Goal: Use online tool/utility: Utilize a website feature to perform a specific function

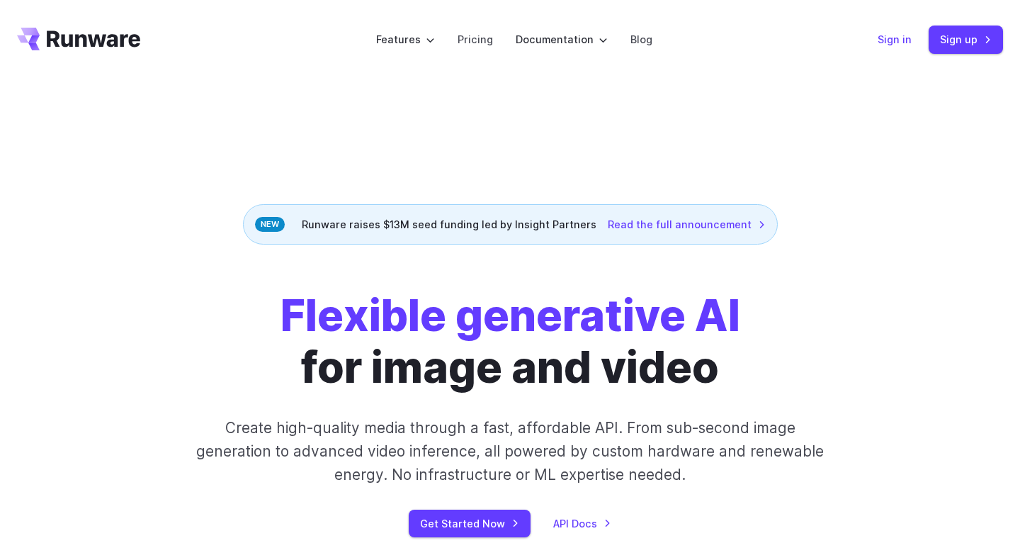
click at [897, 38] on link "Sign in" at bounding box center [895, 39] width 34 height 16
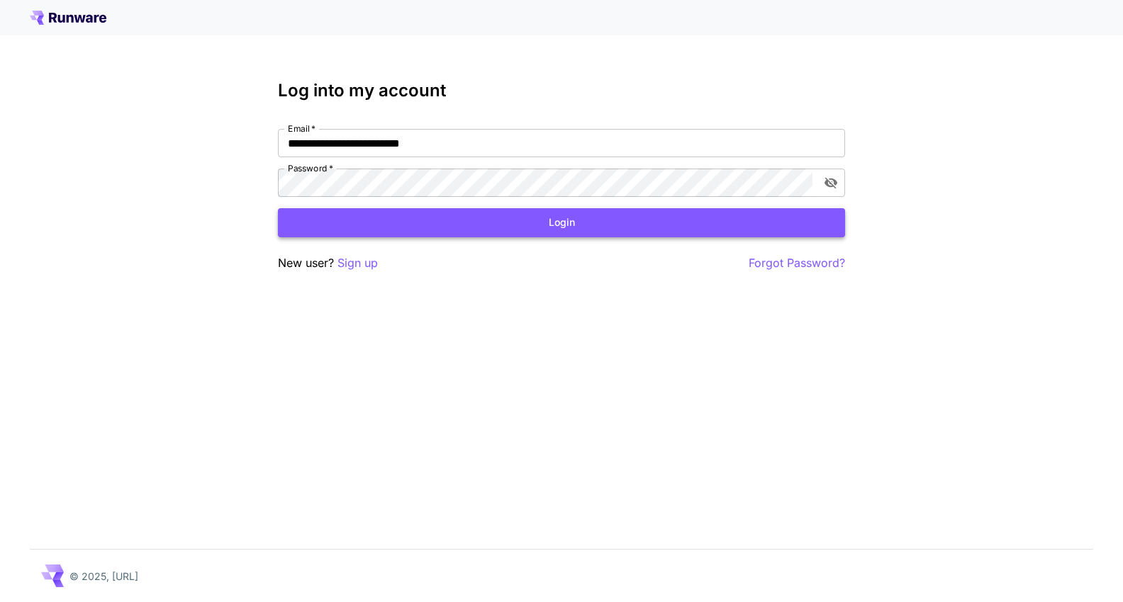
click at [531, 230] on button "Login" at bounding box center [561, 222] width 567 height 29
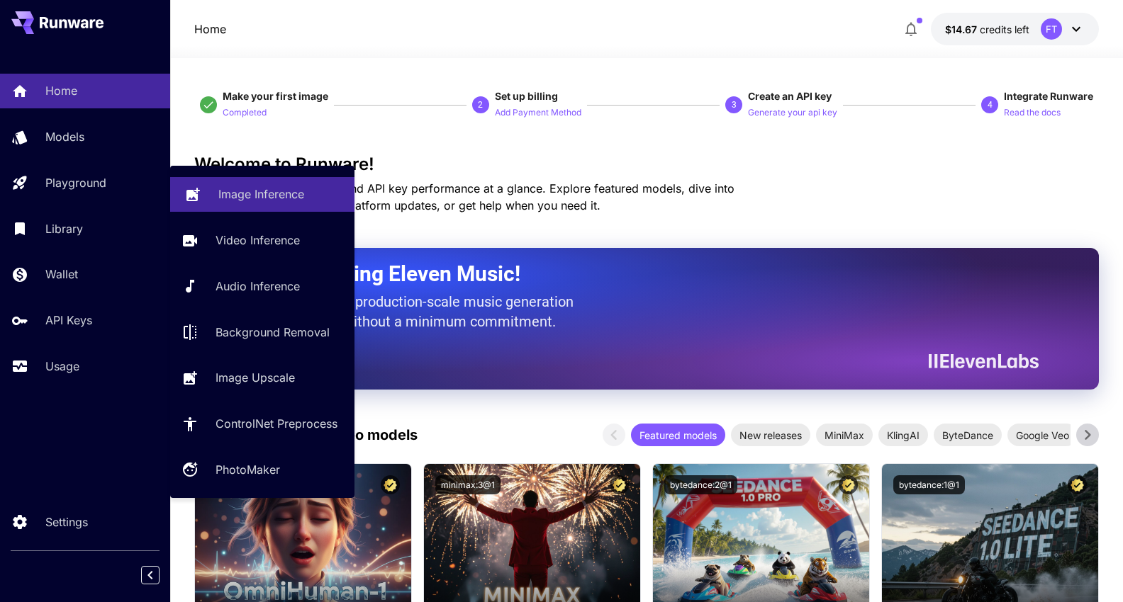
click at [264, 190] on p "Image Inference" at bounding box center [261, 194] width 86 height 17
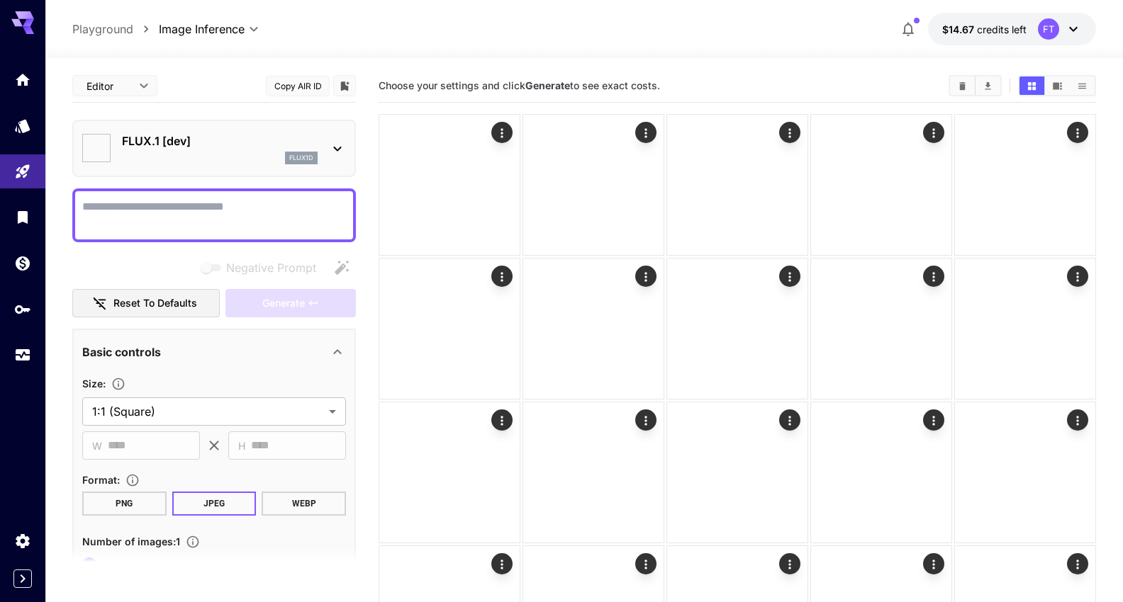
type input "**********"
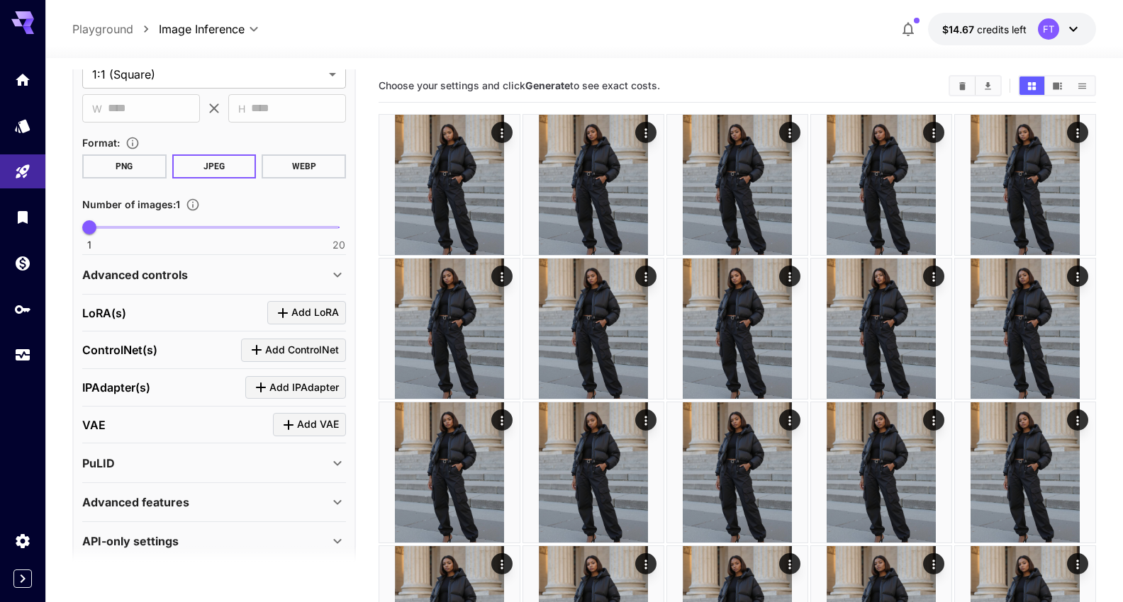
scroll to position [332, 0]
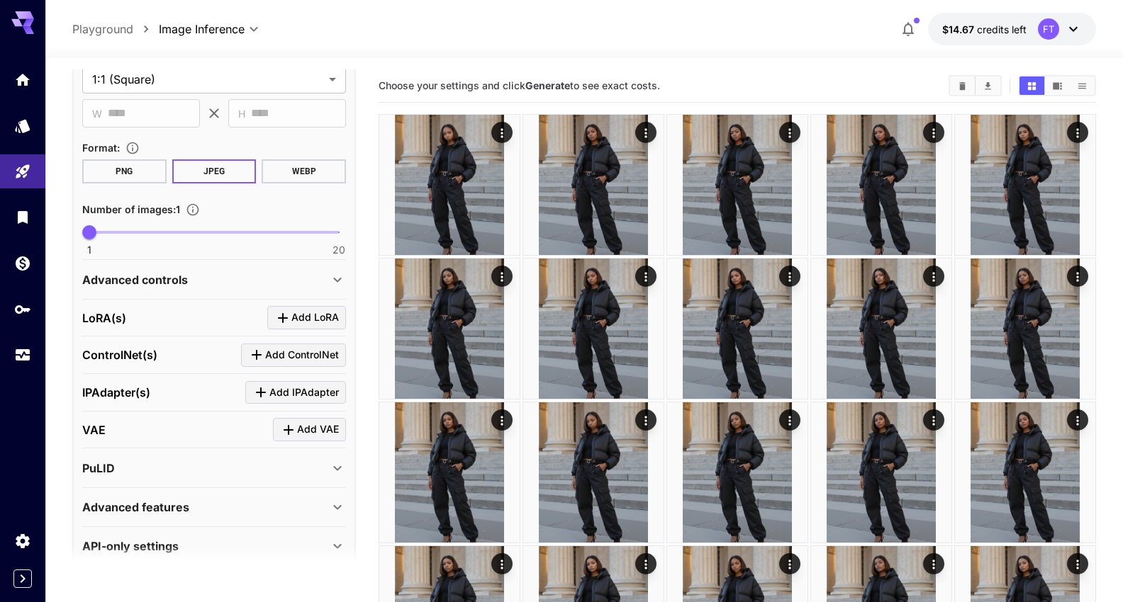
click at [145, 349] on p "ControlNet(s)" at bounding box center [119, 355] width 75 height 17
click at [279, 269] on div "Advanced controls" at bounding box center [214, 280] width 264 height 34
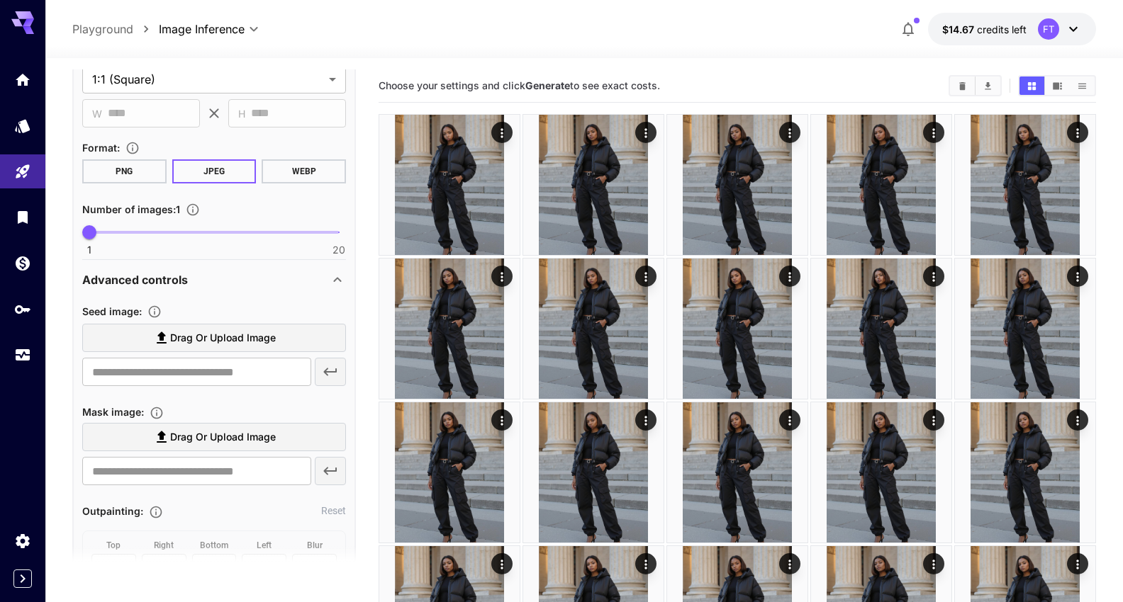
click at [247, 279] on div "Advanced controls" at bounding box center [205, 279] width 247 height 17
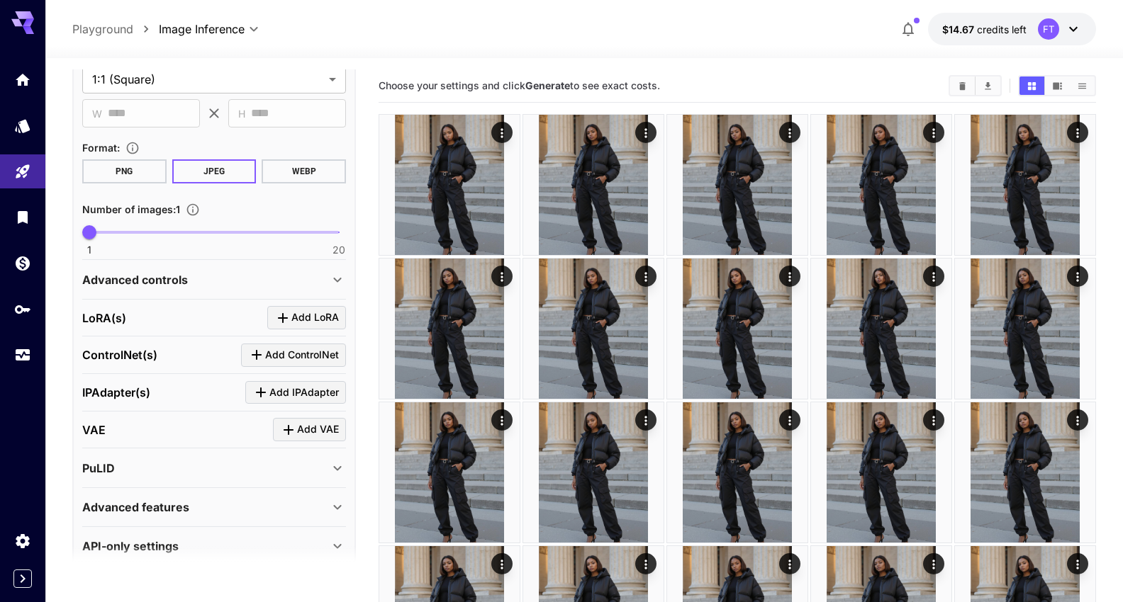
click at [186, 319] on div "LoRA(s) Add LoRA" at bounding box center [214, 317] width 264 height 23
click at [307, 272] on div "Advanced controls" at bounding box center [205, 279] width 247 height 17
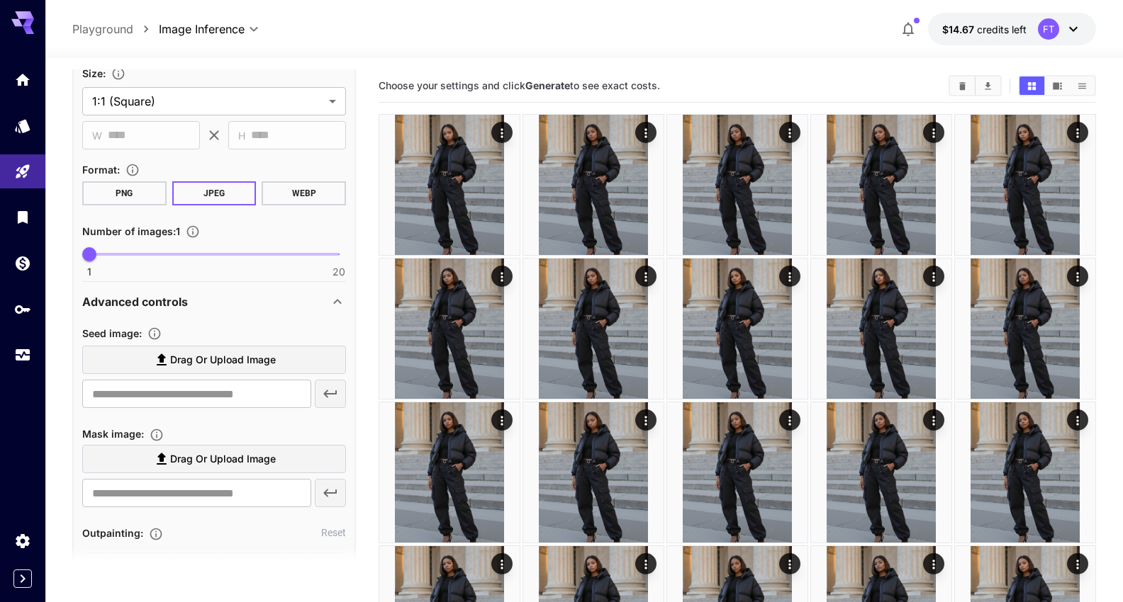
scroll to position [134, 0]
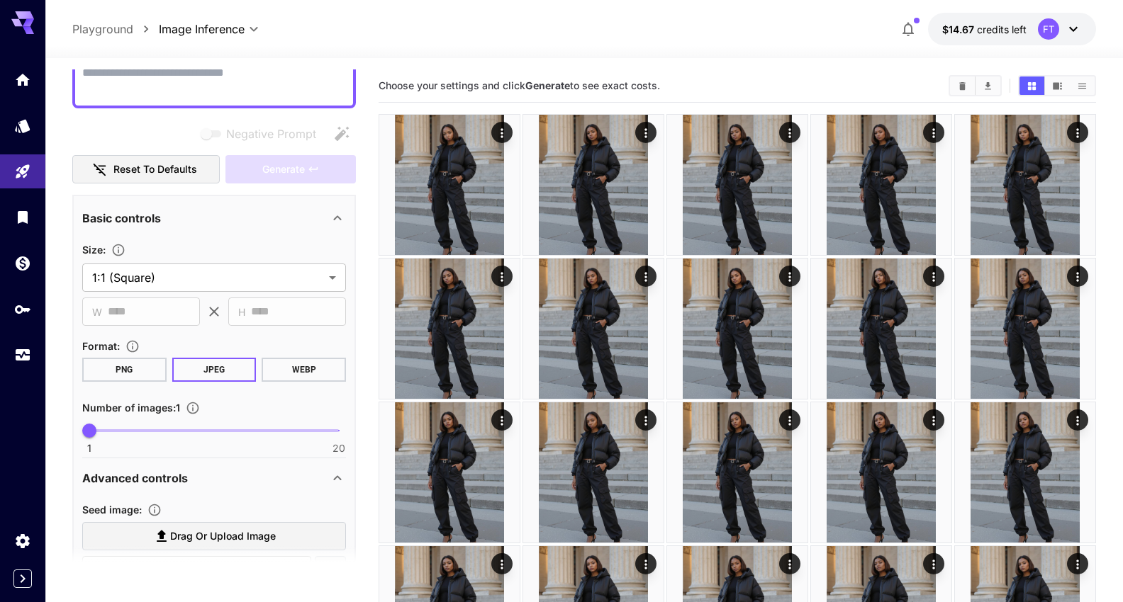
click at [309, 219] on div "Basic controls" at bounding box center [205, 218] width 247 height 17
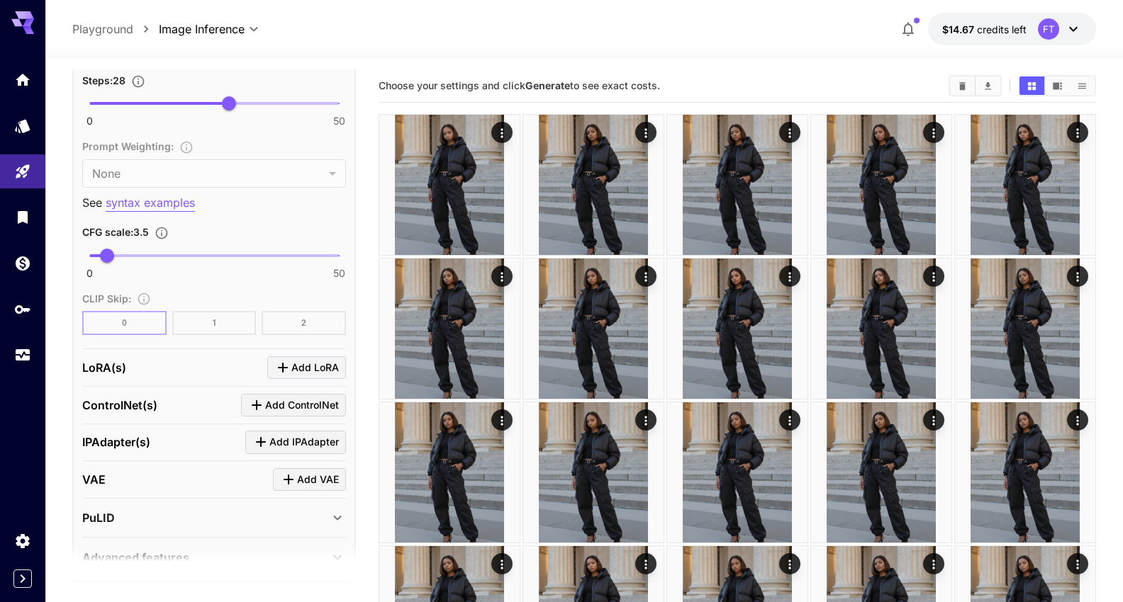
scroll to position [783, 0]
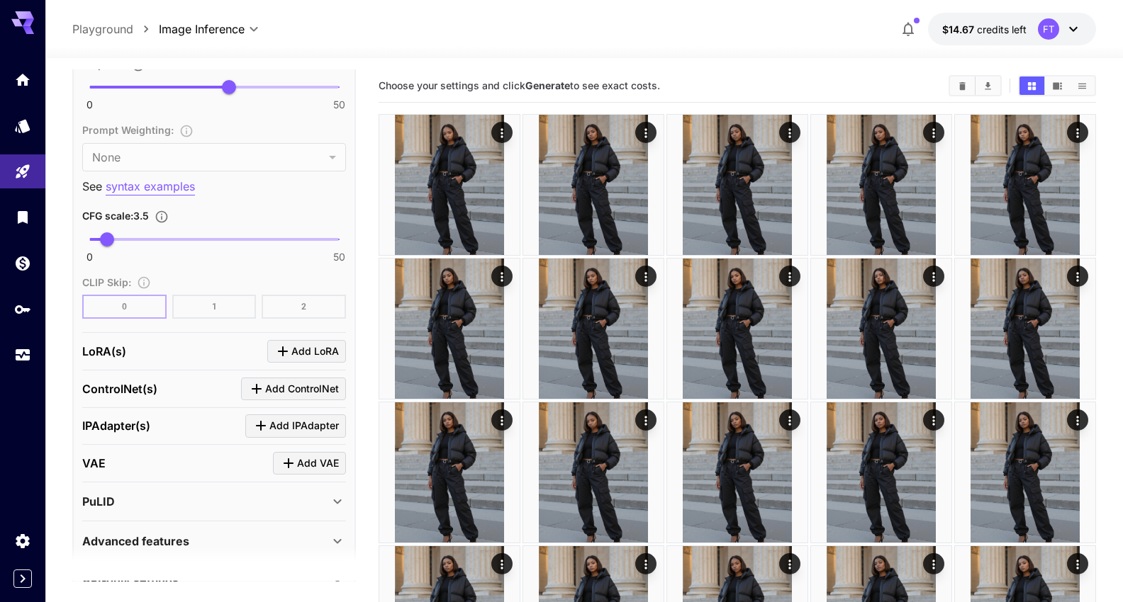
click at [189, 359] on div "LoRA(s) Add LoRA" at bounding box center [214, 352] width 264 height 38
click at [178, 393] on div "ControlNet(s) Add ControlNet" at bounding box center [214, 389] width 264 height 23
click at [221, 497] on div "PuLID" at bounding box center [205, 501] width 247 height 17
click at [221, 494] on div "PuLID" at bounding box center [205, 501] width 247 height 17
click at [188, 493] on div "PuLID" at bounding box center [205, 501] width 247 height 17
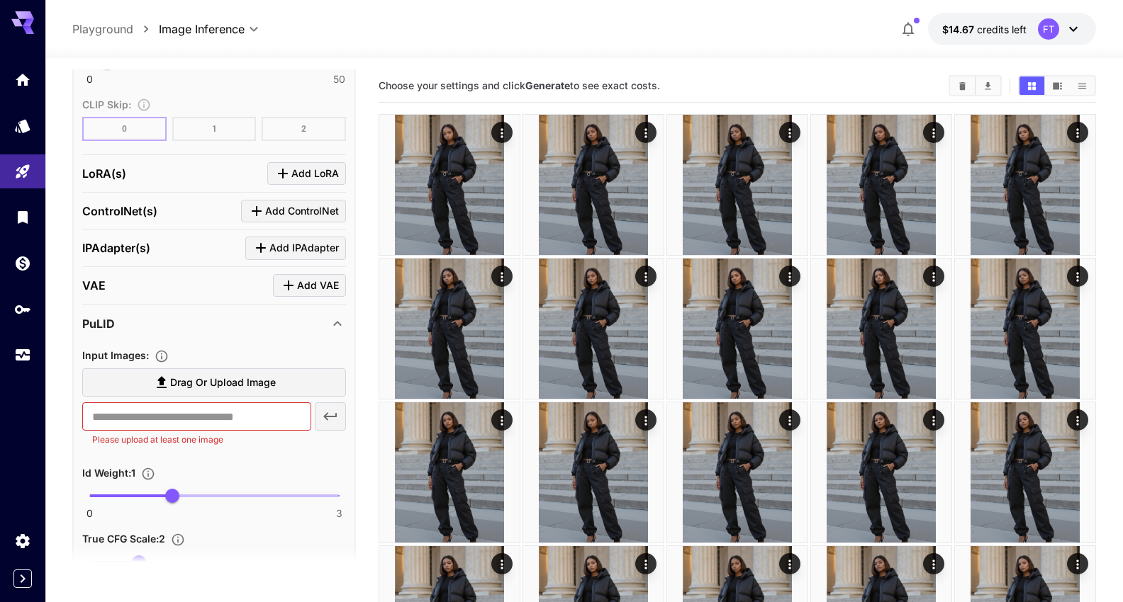
scroll to position [963, 0]
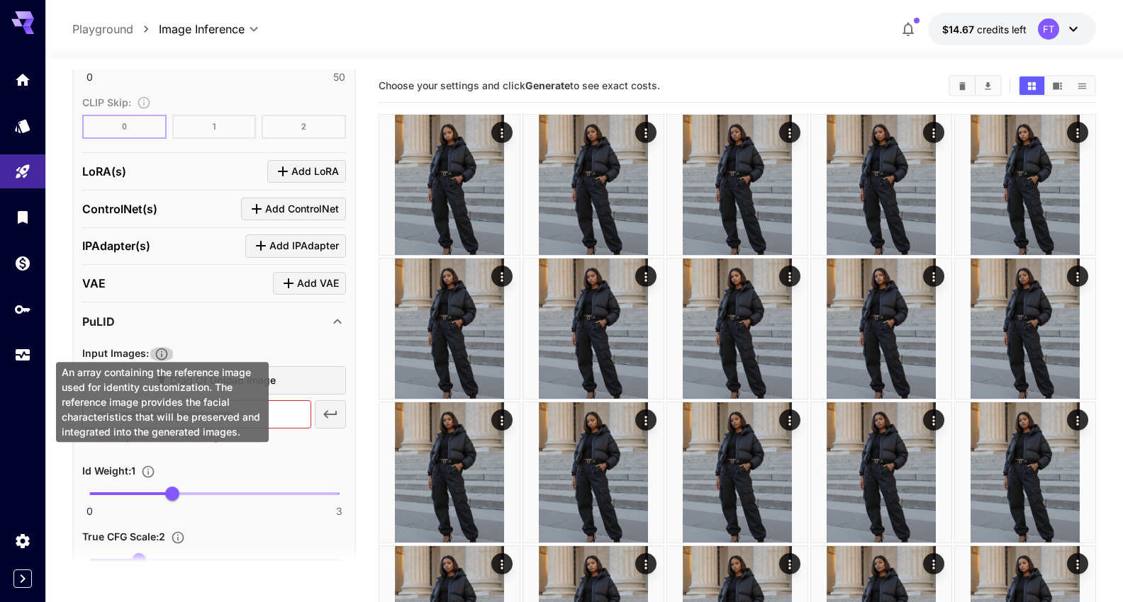
click at [165, 347] on icon "An array containing the reference image used for identity customization. The re…" at bounding box center [161, 354] width 14 height 14
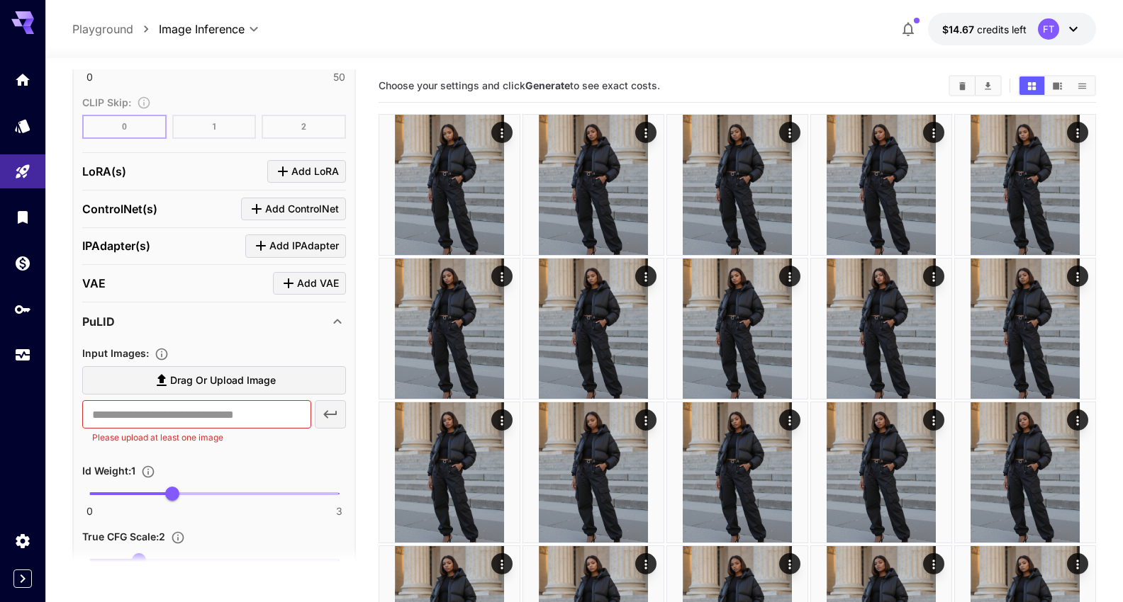
click at [201, 278] on div "VAE Add VAE" at bounding box center [214, 283] width 264 height 23
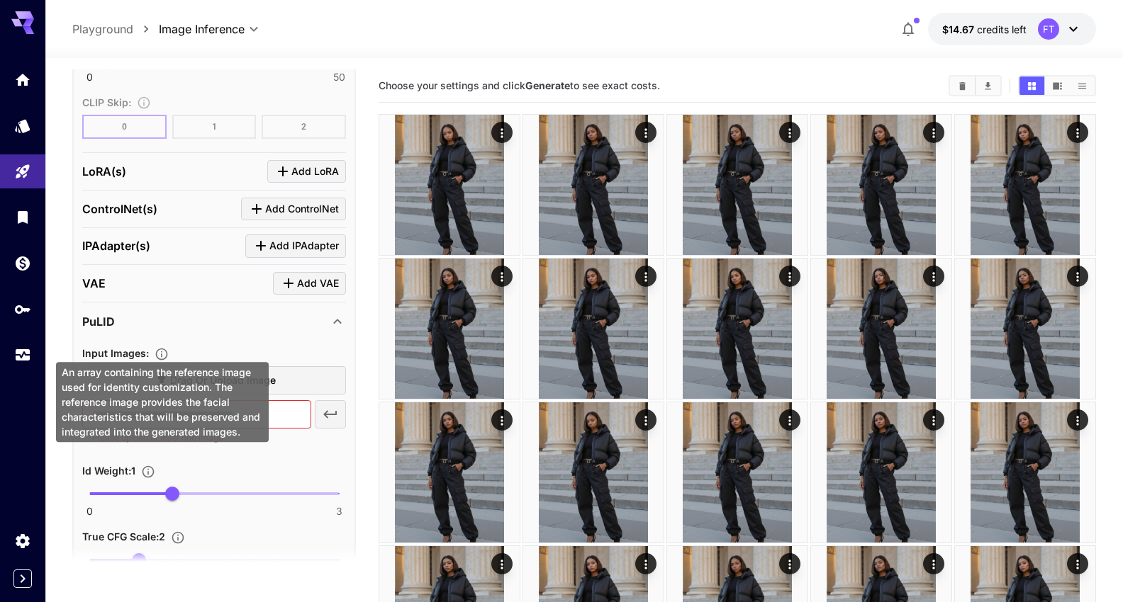
click at [156, 347] on icon "An array containing the reference image used for identity customization. The re…" at bounding box center [161, 354] width 14 height 14
click at [215, 324] on div "PuLID" at bounding box center [214, 322] width 264 height 34
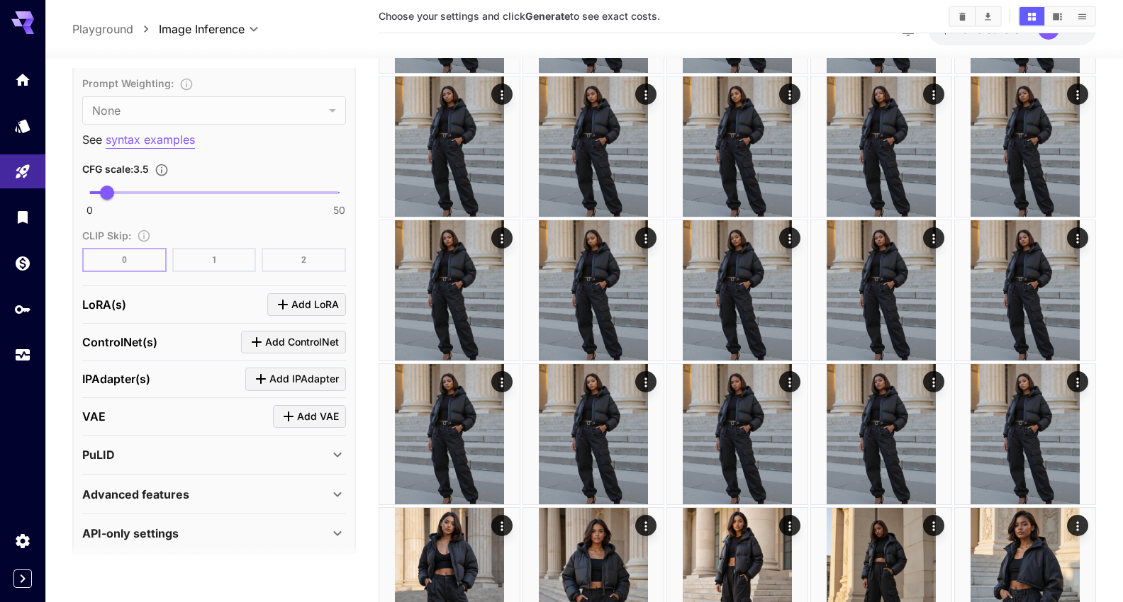
scroll to position [193, 0]
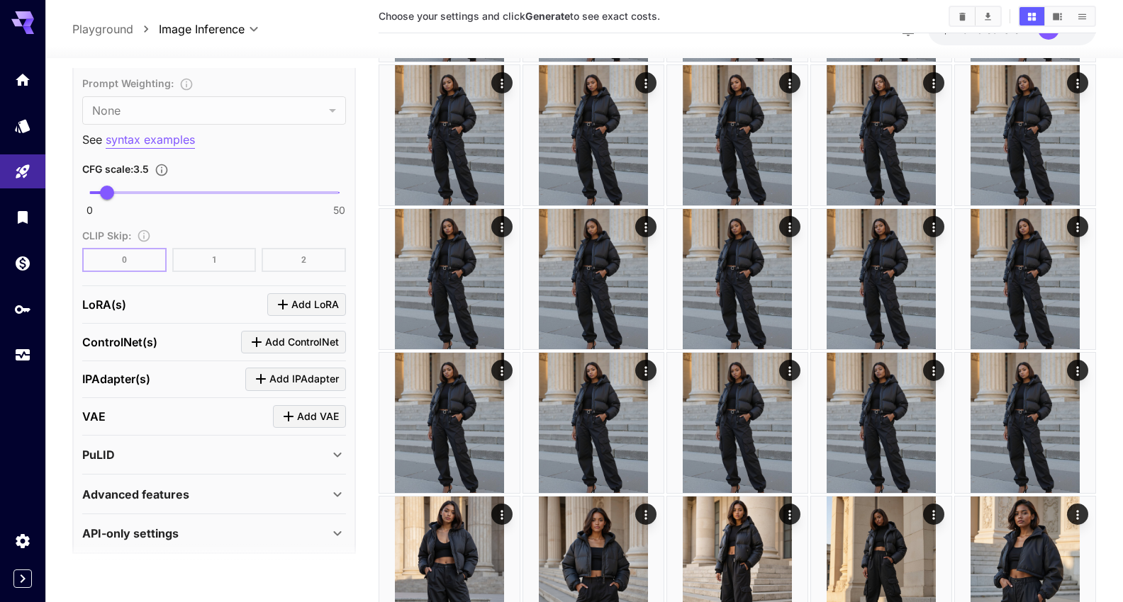
click at [208, 496] on div "Advanced features" at bounding box center [214, 495] width 264 height 34
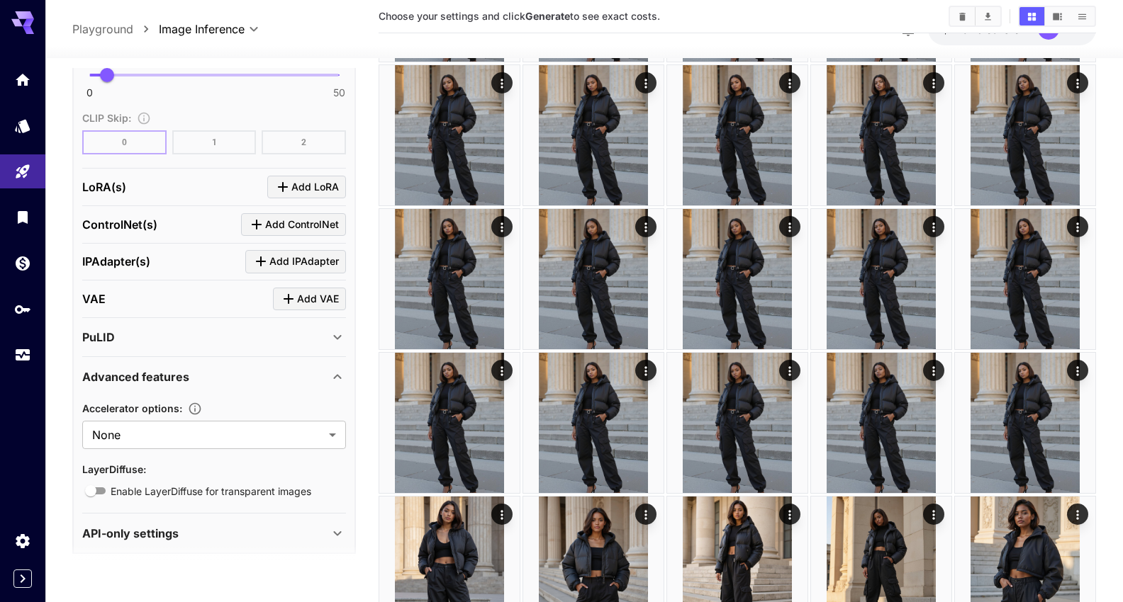
click at [239, 369] on div "Advanced features" at bounding box center [205, 377] width 247 height 17
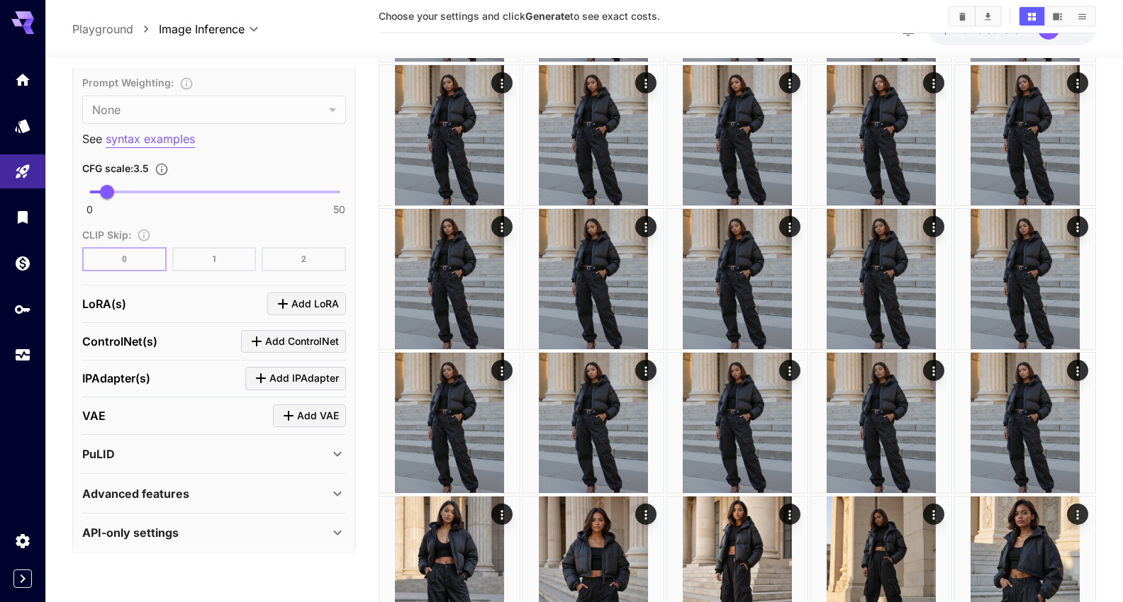
scroll to position [828, 0]
click at [176, 368] on div "IPAdapter(s) Add IPAdapter" at bounding box center [214, 379] width 264 height 23
drag, startPoint x: 112, startPoint y: 293, endPoint x: 154, endPoint y: 293, distance: 42.5
click at [154, 293] on div "LoRA(s) Add LoRA" at bounding box center [214, 304] width 264 height 23
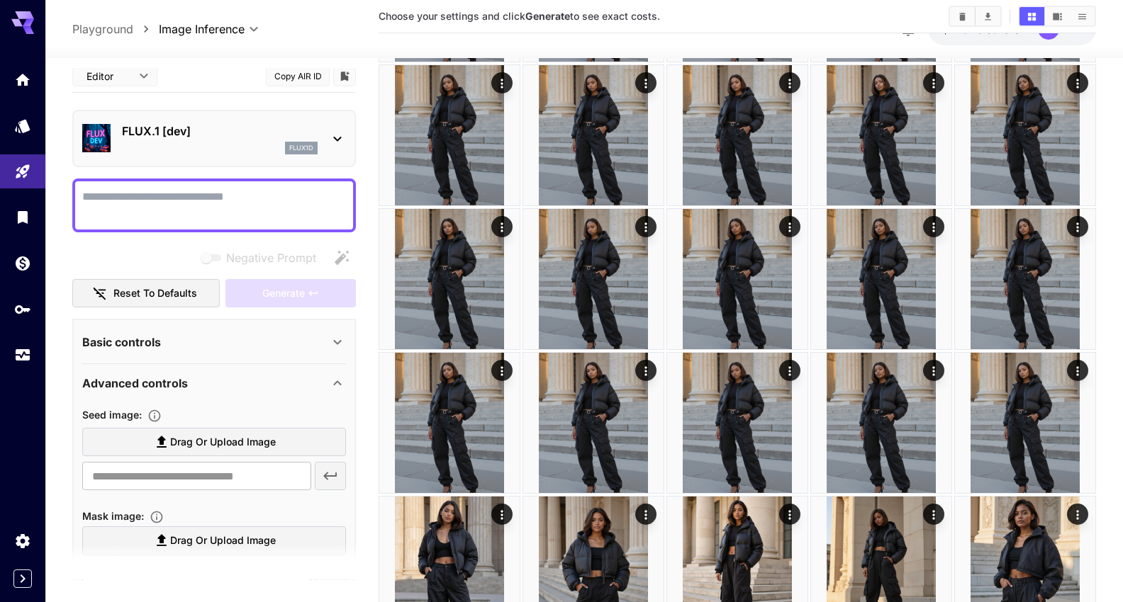
scroll to position [0, 0]
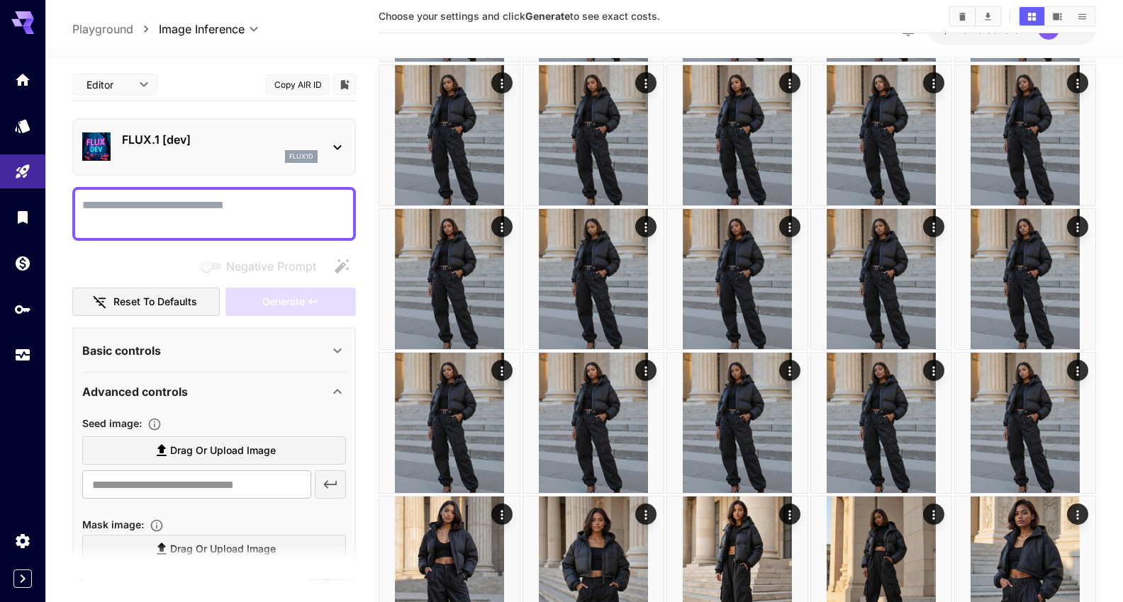
click at [251, 145] on p "FLUX.1 [dev]" at bounding box center [220, 139] width 196 height 17
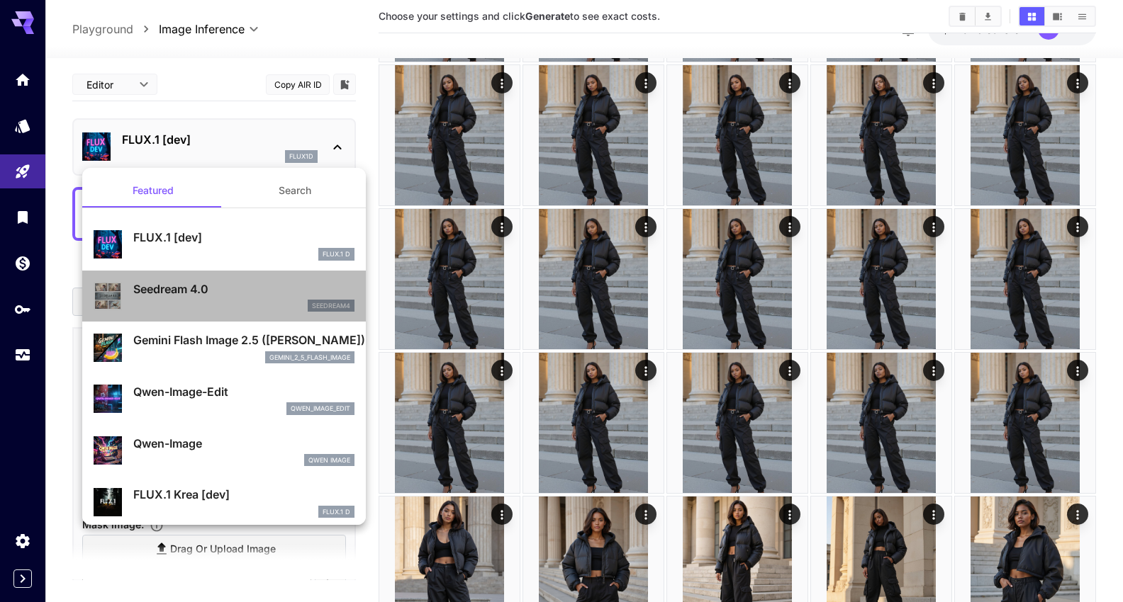
click at [245, 293] on p "Seedream 4.0" at bounding box center [243, 289] width 221 height 17
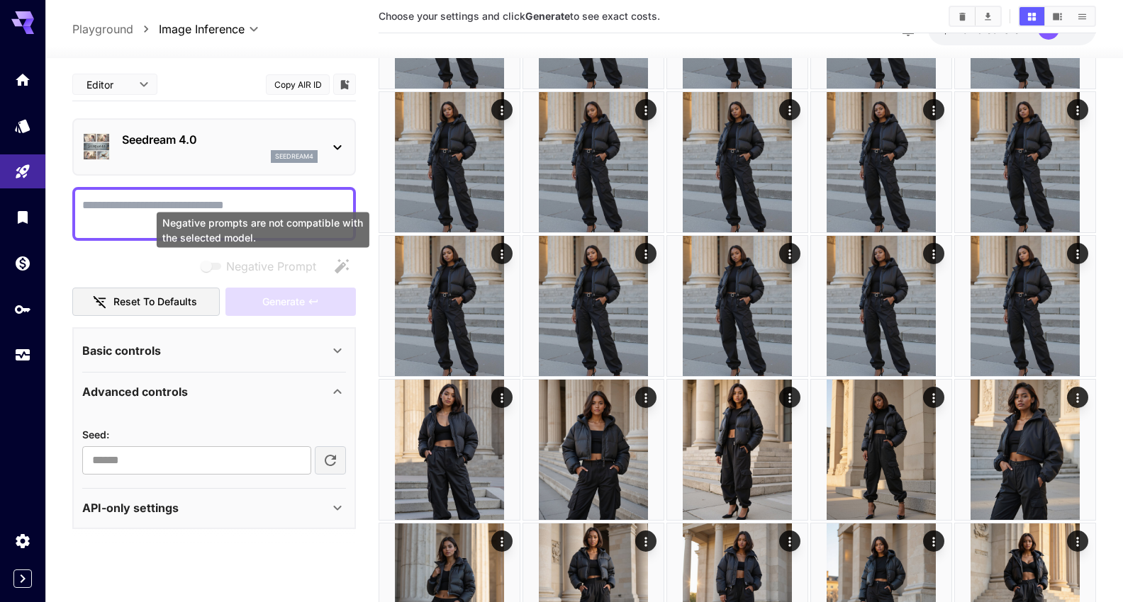
scroll to position [312, 0]
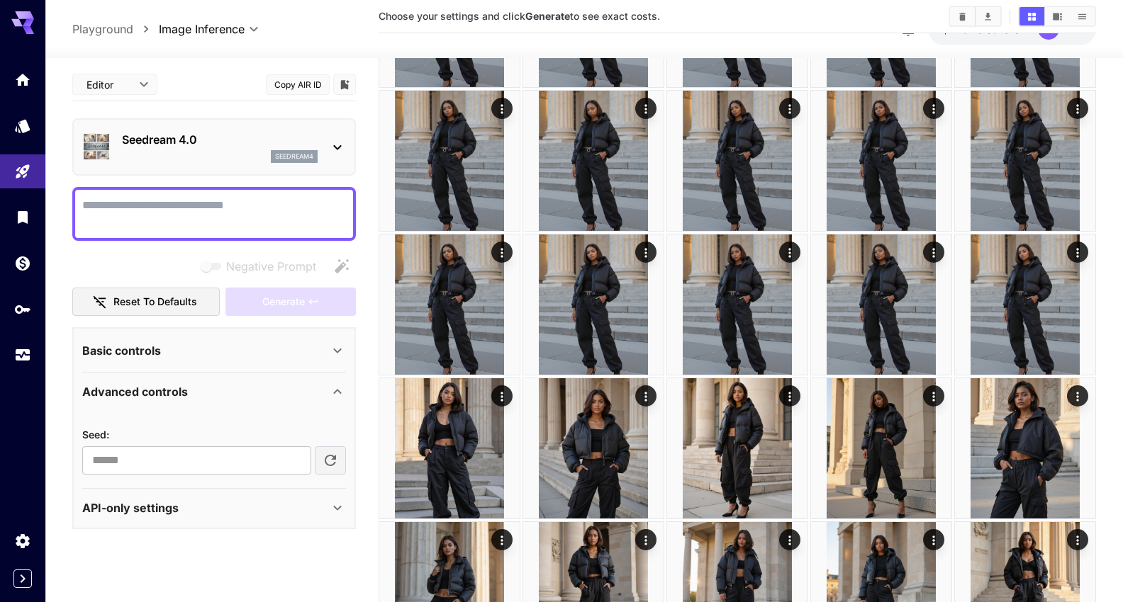
click at [243, 351] on div "Basic controls" at bounding box center [205, 350] width 247 height 17
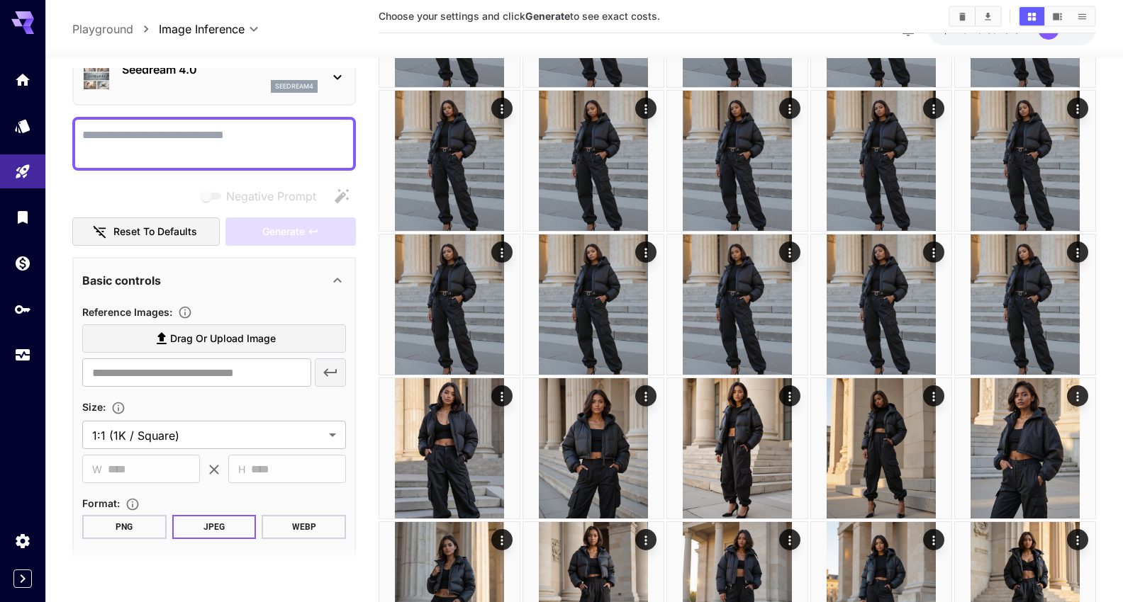
scroll to position [0, 0]
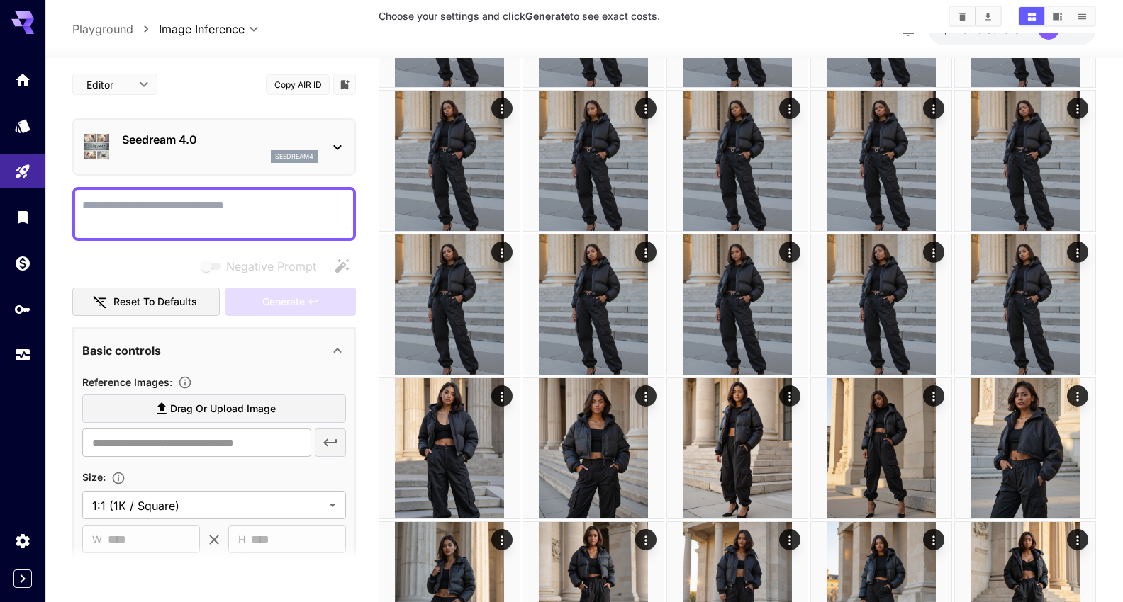
click at [229, 138] on p "Seedream 4.0" at bounding box center [220, 139] width 196 height 17
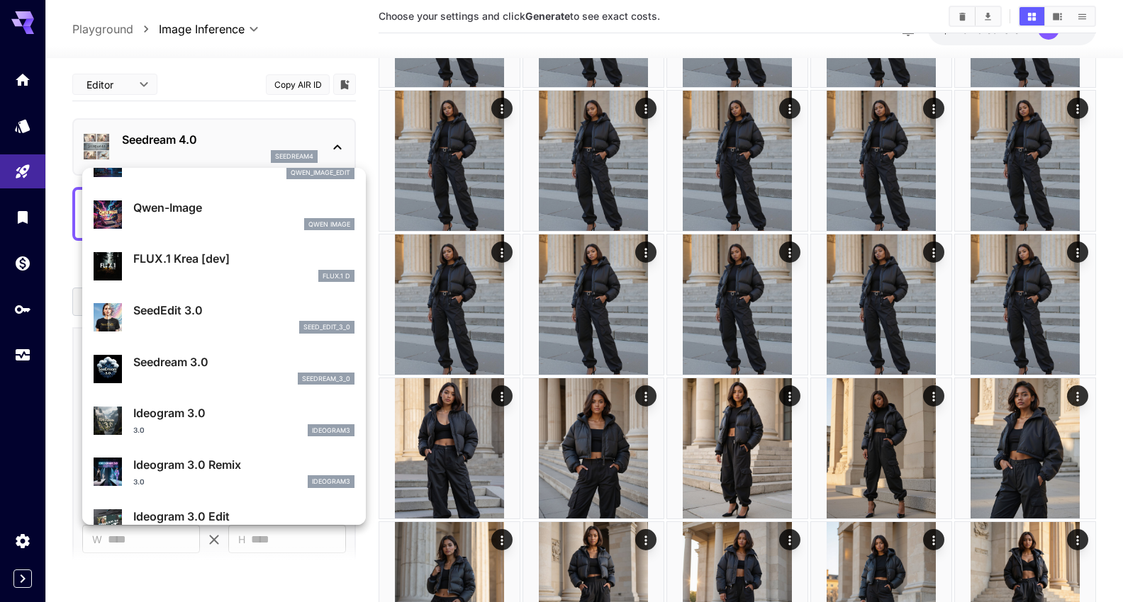
scroll to position [243, 0]
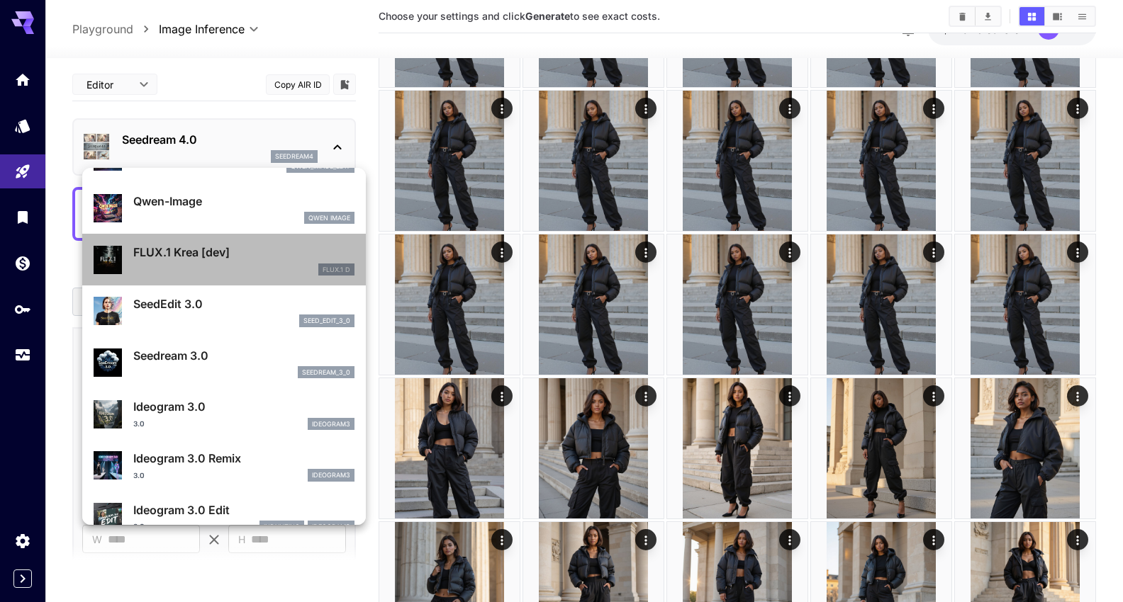
click at [225, 259] on p "FLUX.1 Krea [dev]" at bounding box center [243, 252] width 221 height 17
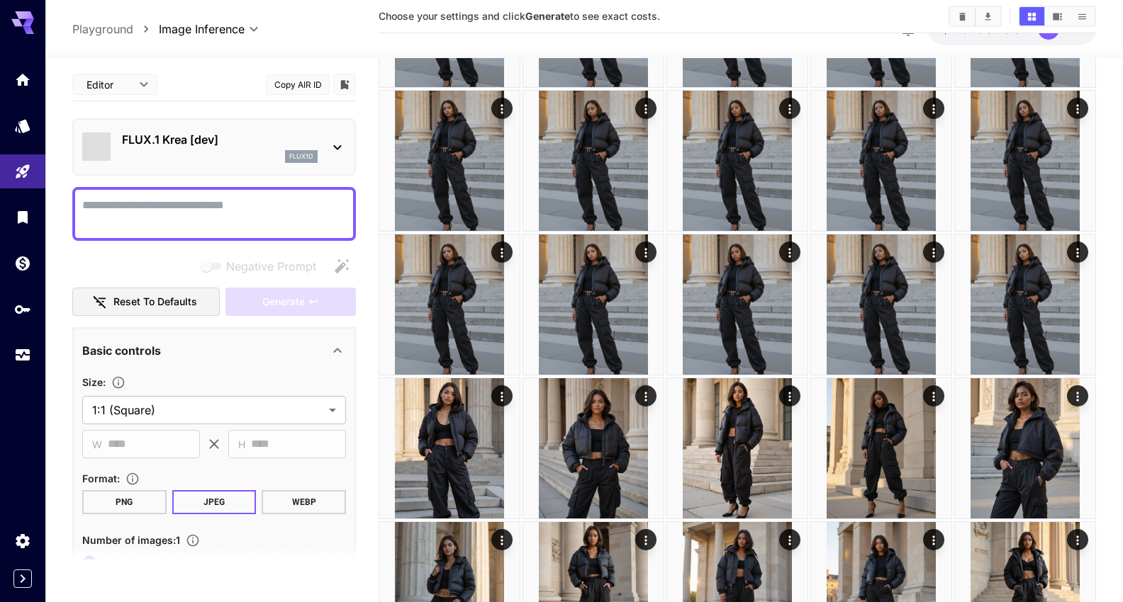
type input "**********"
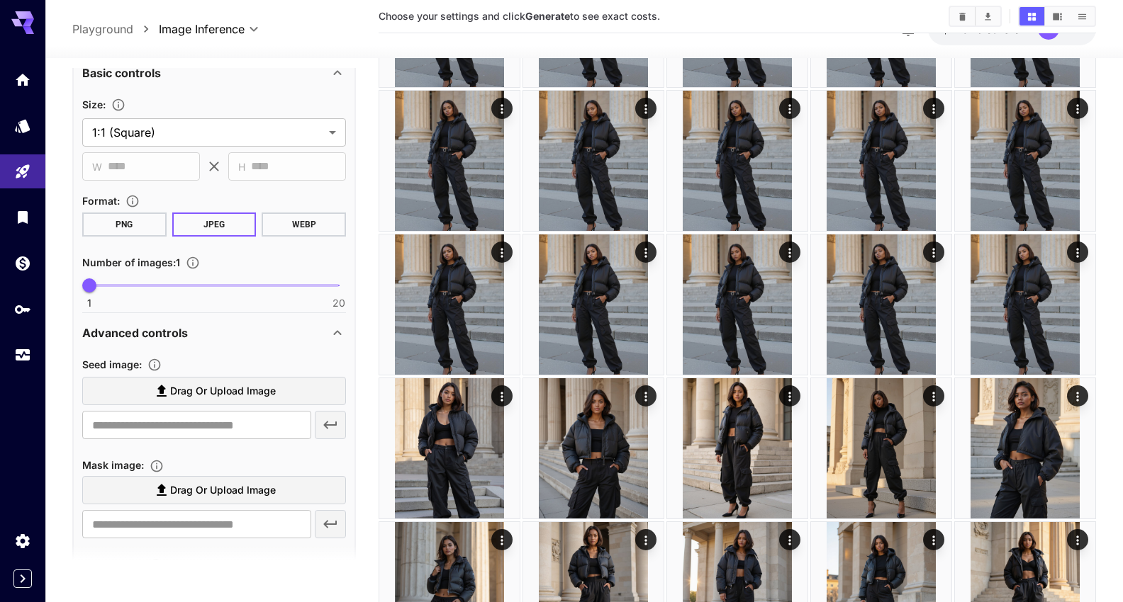
scroll to position [281, 0]
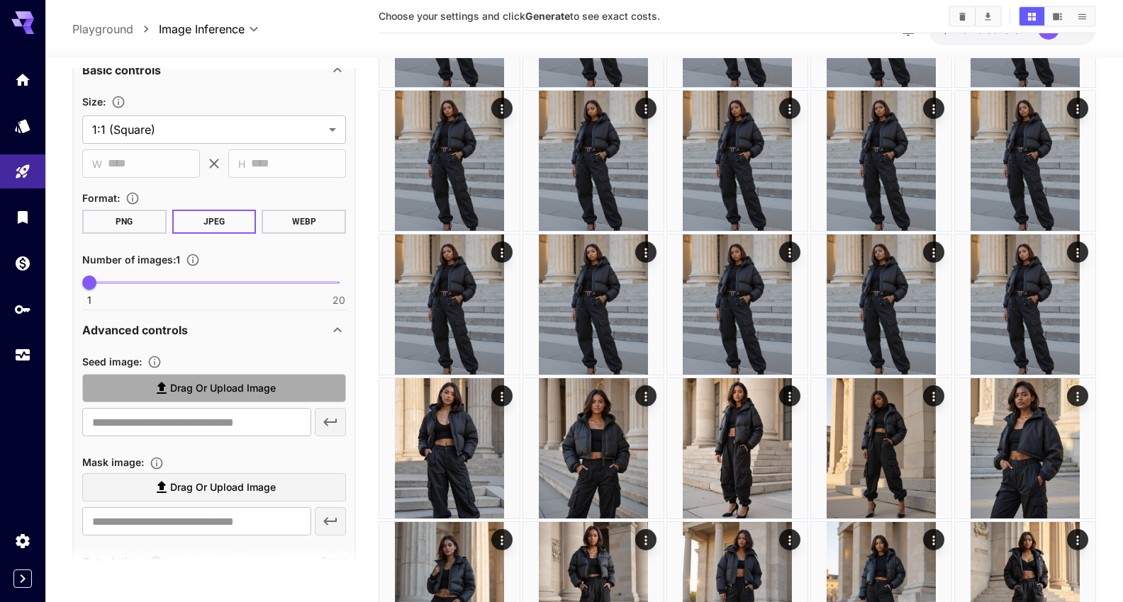
click at [277, 387] on label "Drag or upload image" at bounding box center [214, 388] width 264 height 29
click at [0, 0] on input "Drag or upload image" at bounding box center [0, 0] width 0 height 0
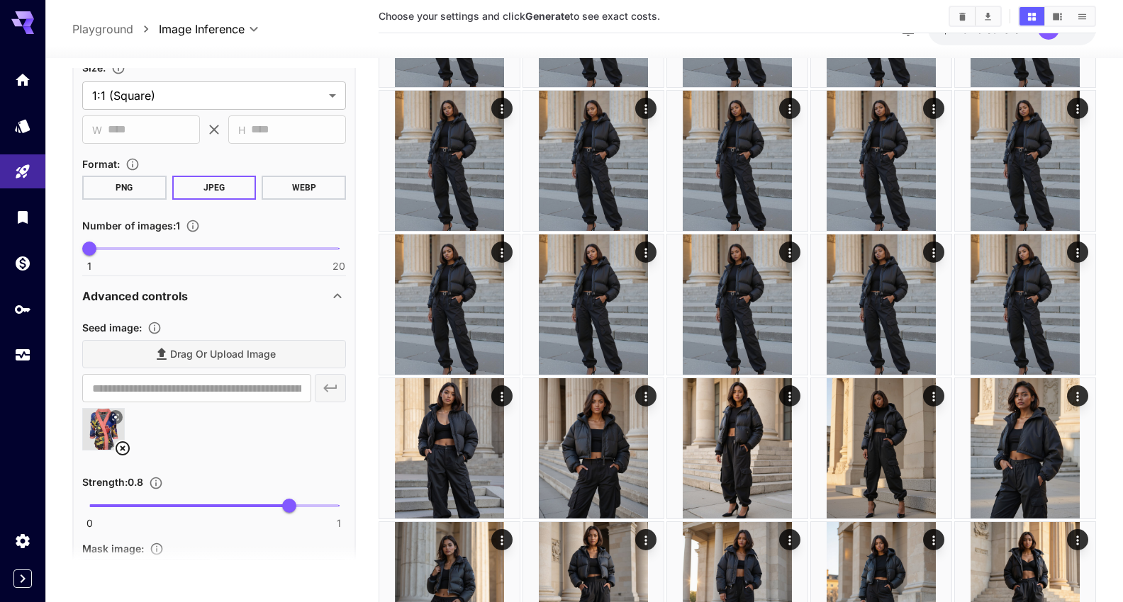
type input "**********"
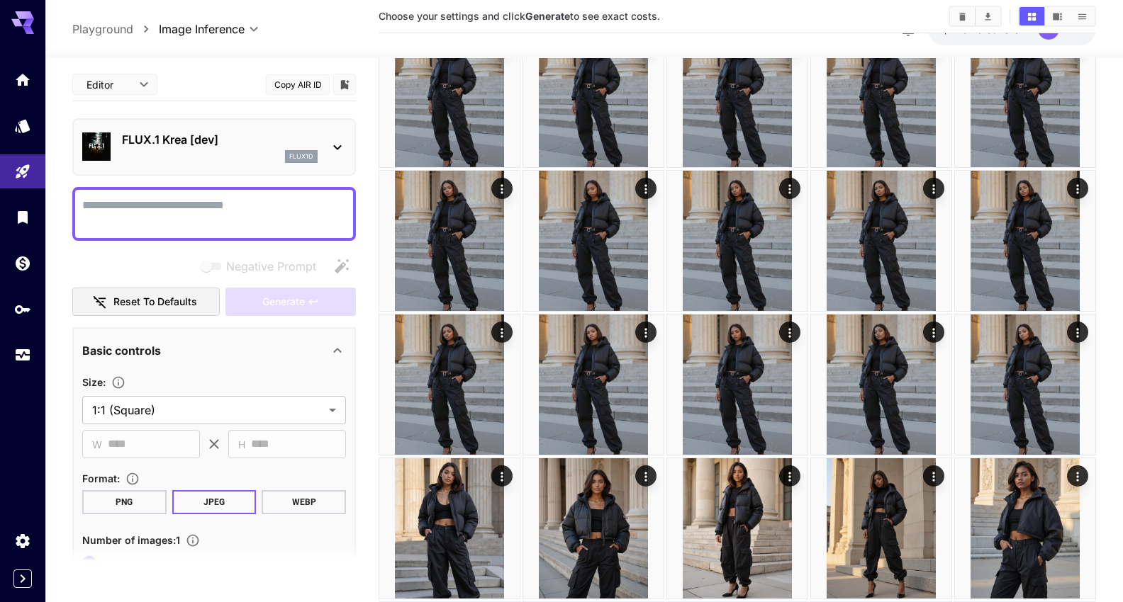
scroll to position [227, 0]
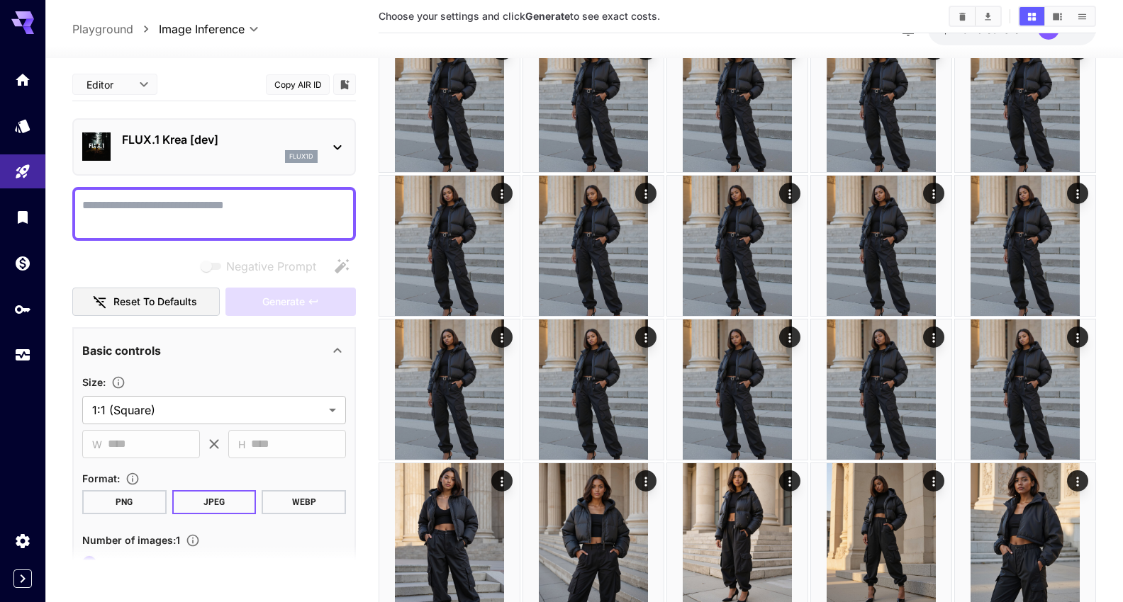
click at [176, 221] on textarea "Negative Prompt" at bounding box center [214, 214] width 264 height 34
click at [258, 153] on div "flux1d" at bounding box center [220, 156] width 196 height 13
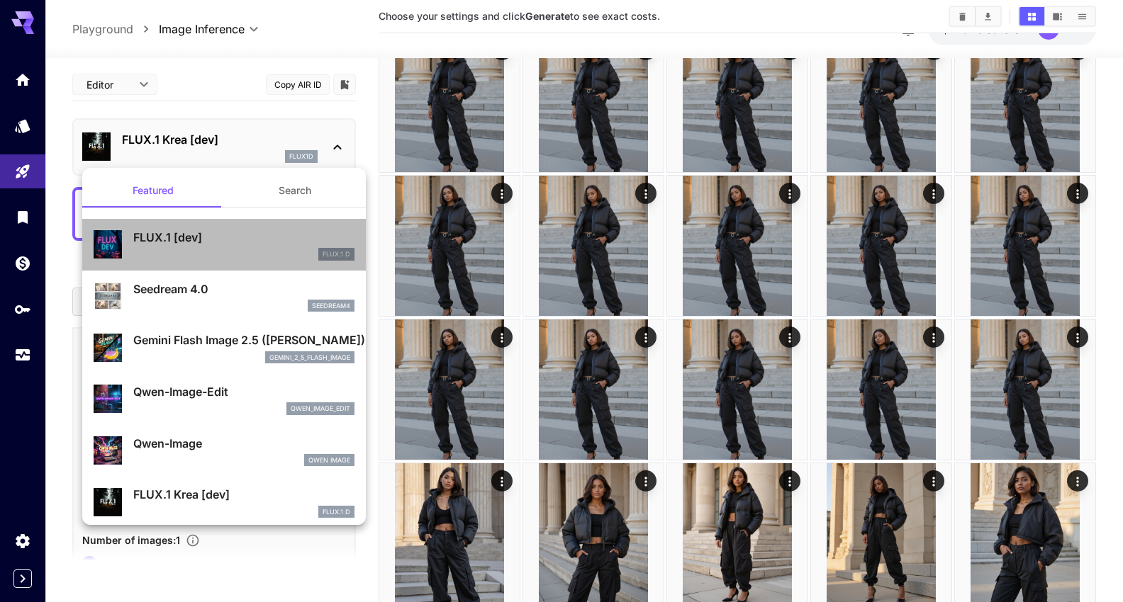
click at [232, 246] on p "FLUX.1 [dev]" at bounding box center [243, 237] width 221 height 17
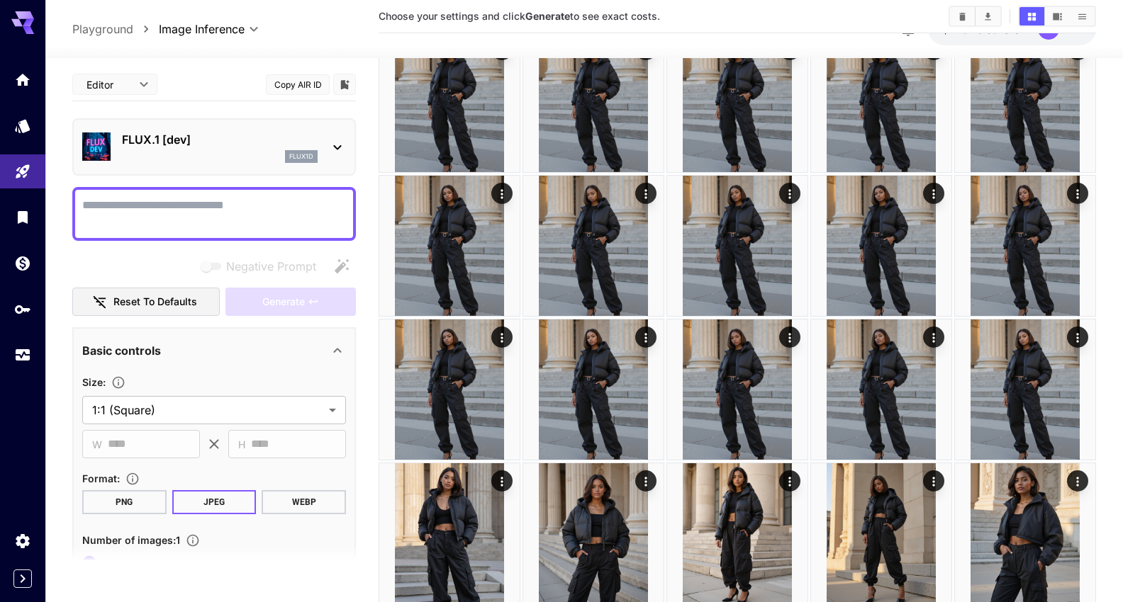
click at [176, 216] on textarea "Negative Prompt" at bounding box center [214, 214] width 264 height 34
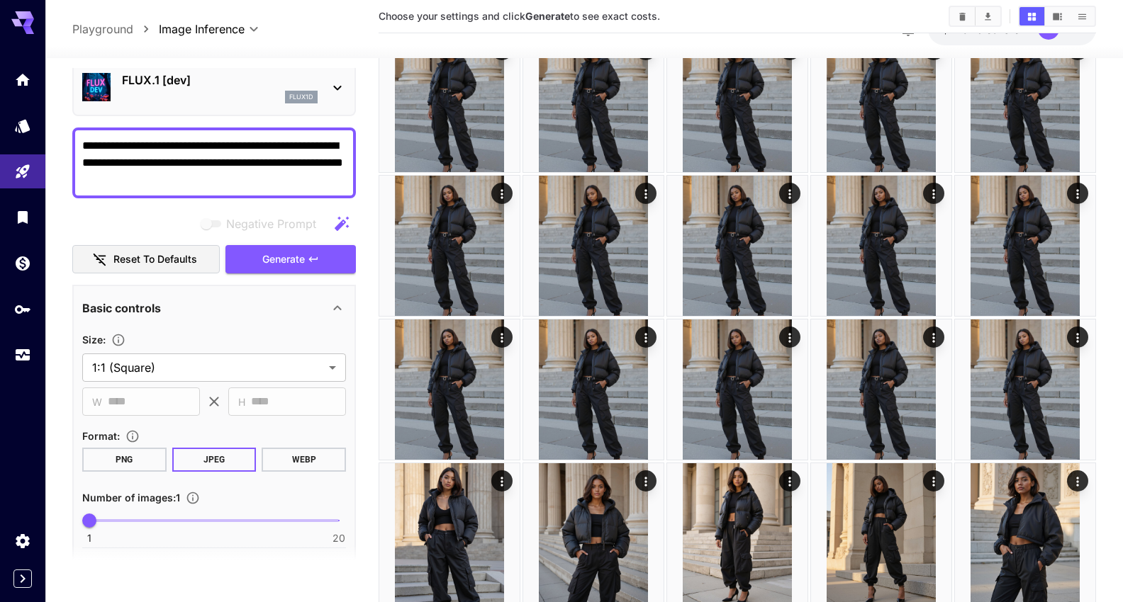
scroll to position [17, 0]
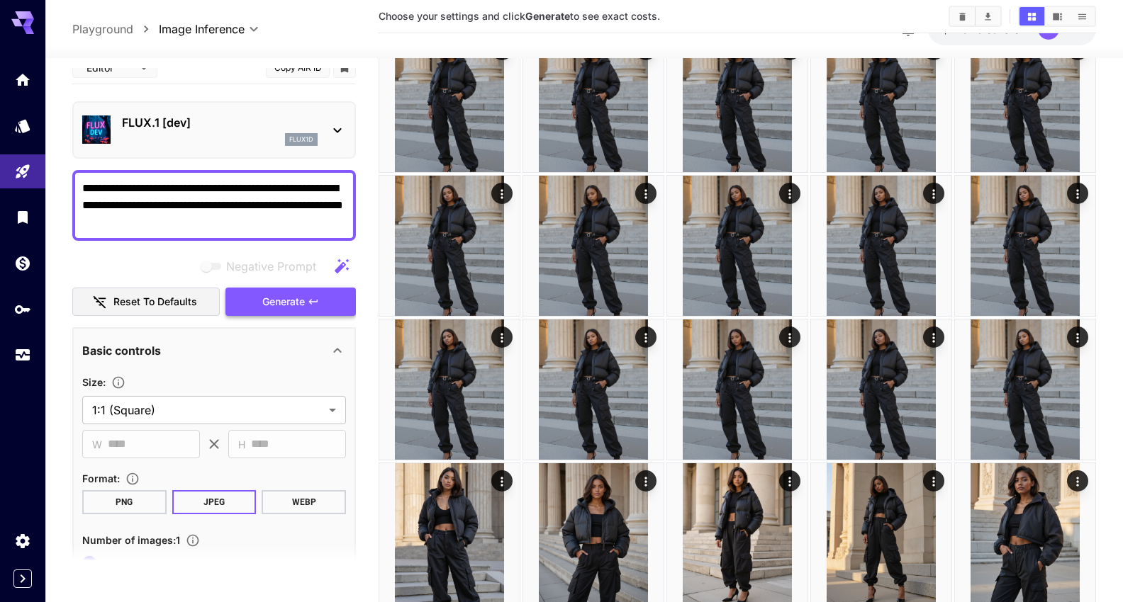
type textarea "**********"
click at [310, 291] on button "Generate" at bounding box center [290, 302] width 130 height 29
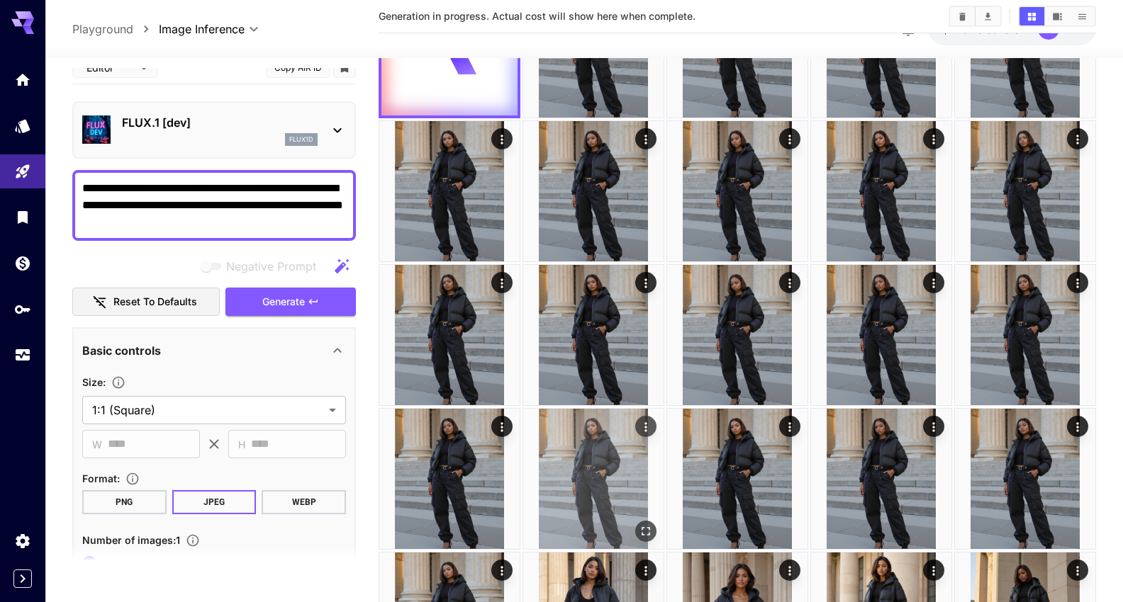
scroll to position [0, 0]
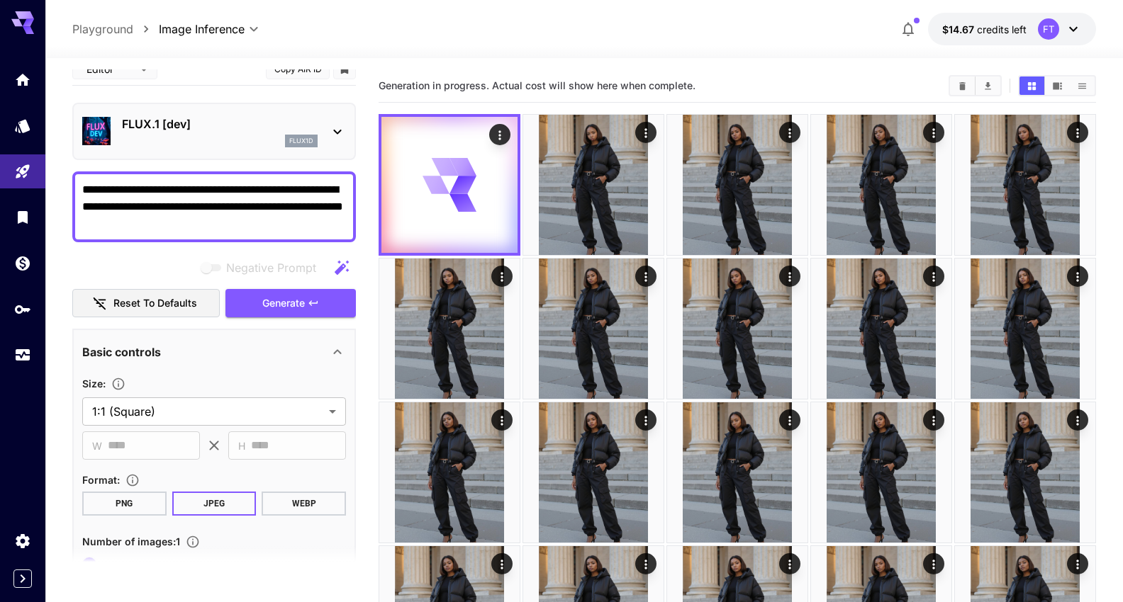
drag, startPoint x: 232, startPoint y: 225, endPoint x: 50, endPoint y: 167, distance: 191.2
click at [82, 181] on textarea "**********" at bounding box center [214, 206] width 264 height 51
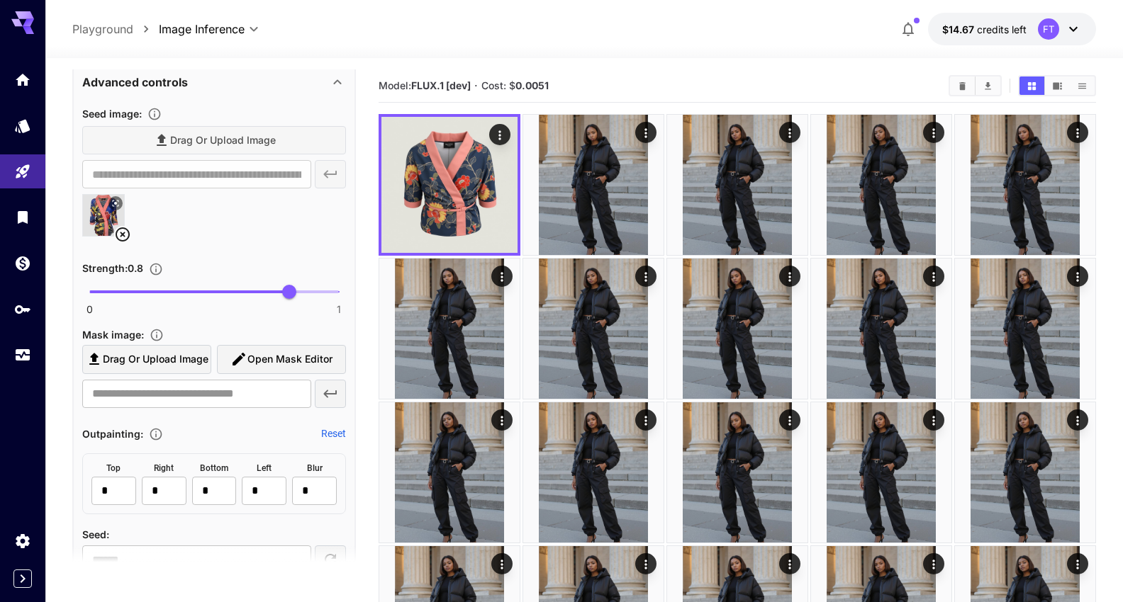
scroll to position [530, 0]
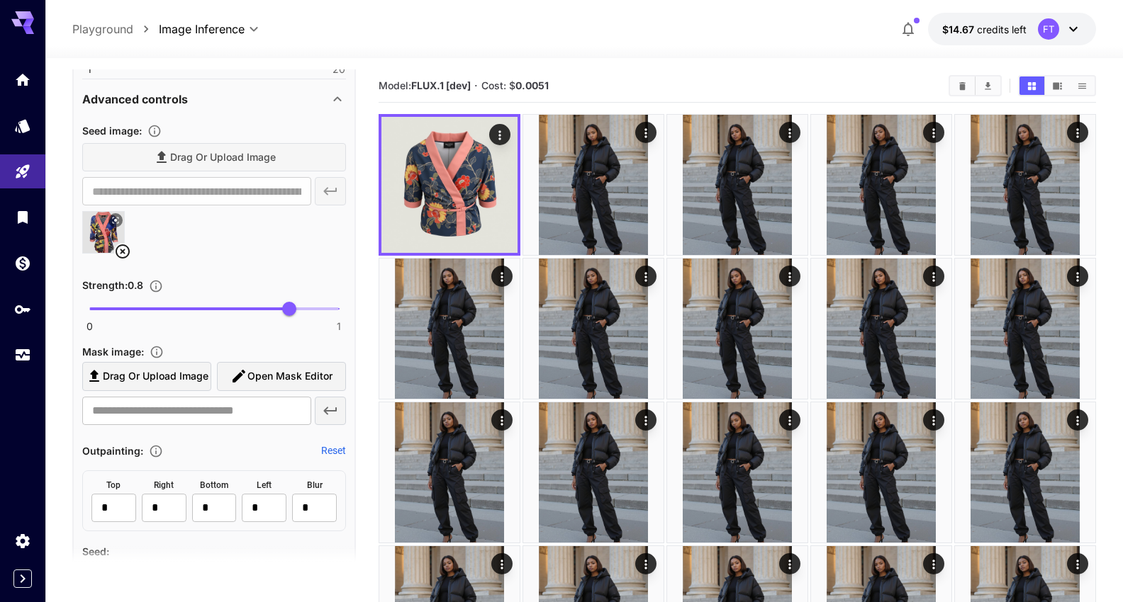
click at [125, 249] on icon at bounding box center [122, 251] width 17 height 17
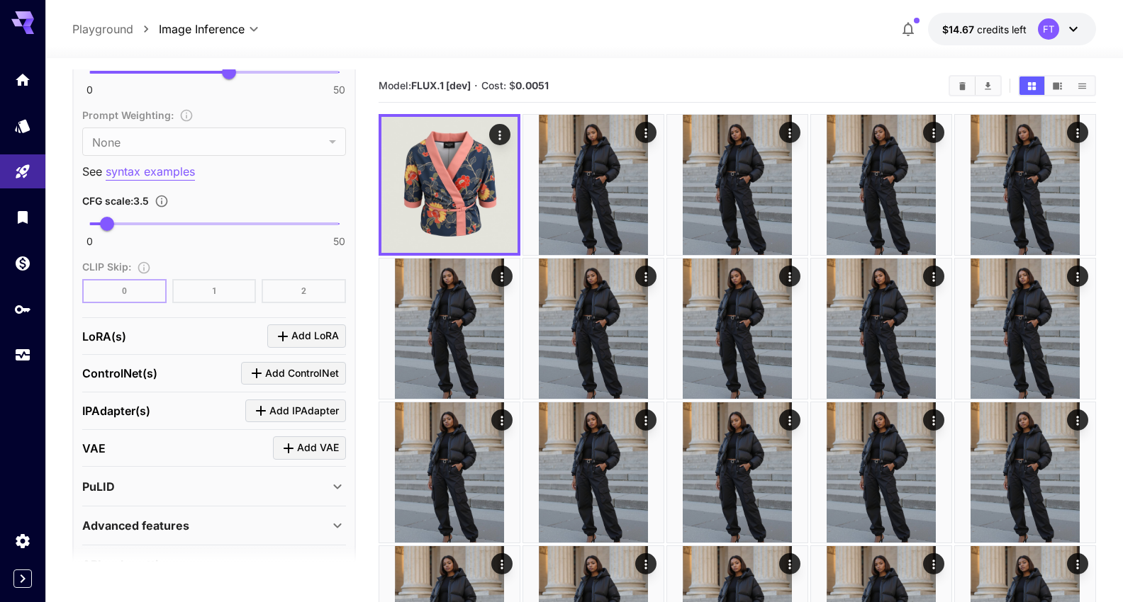
scroll to position [1063, 0]
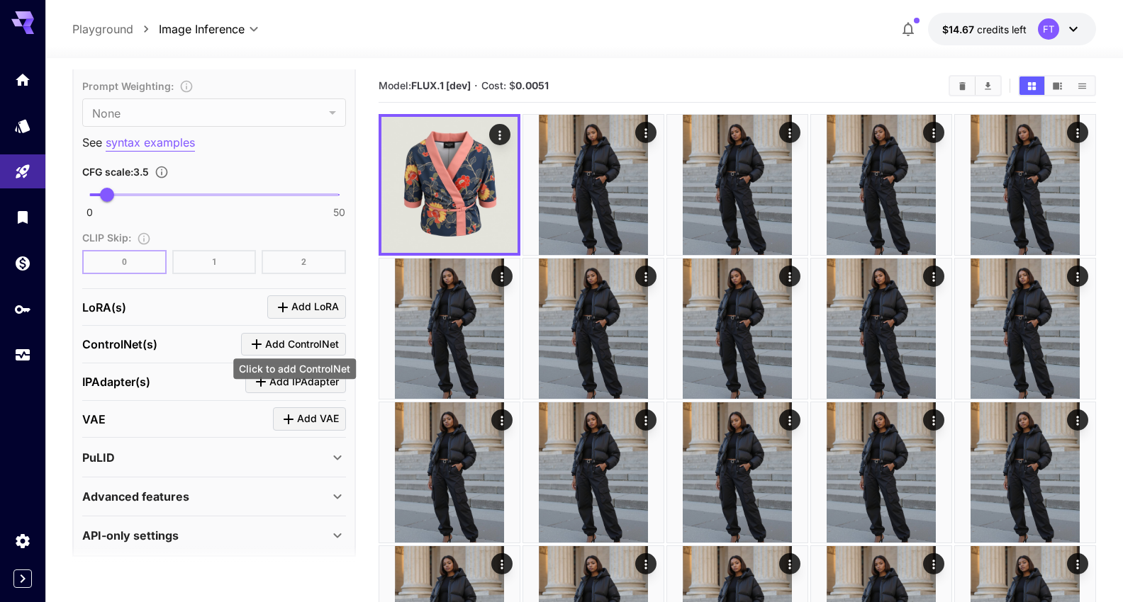
click at [261, 341] on icon "Click to add ControlNet" at bounding box center [256, 344] width 17 height 17
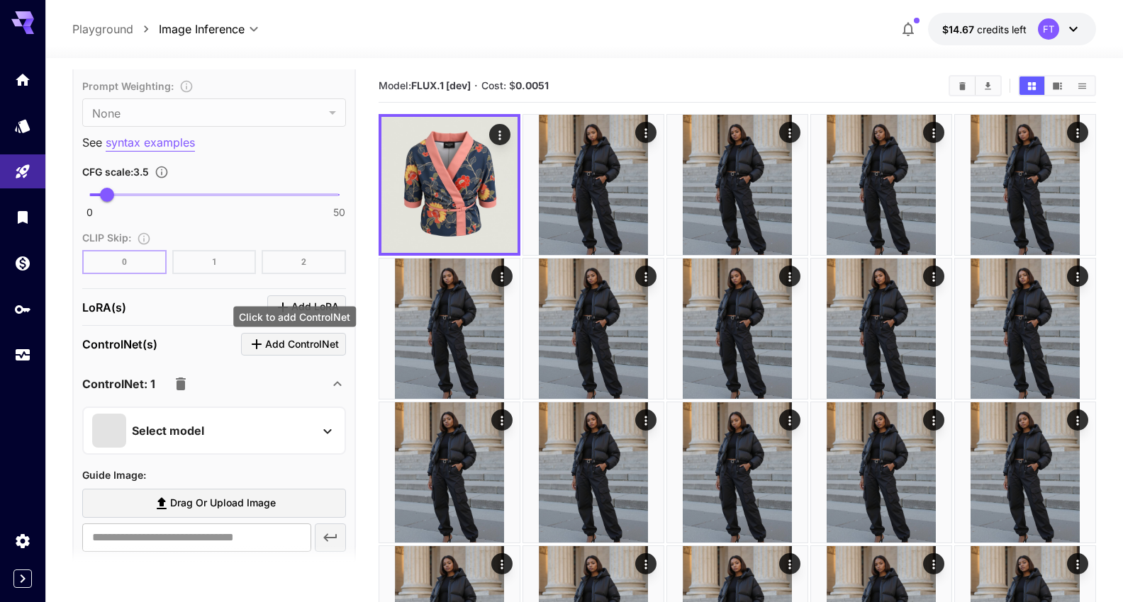
scroll to position [1144, 0]
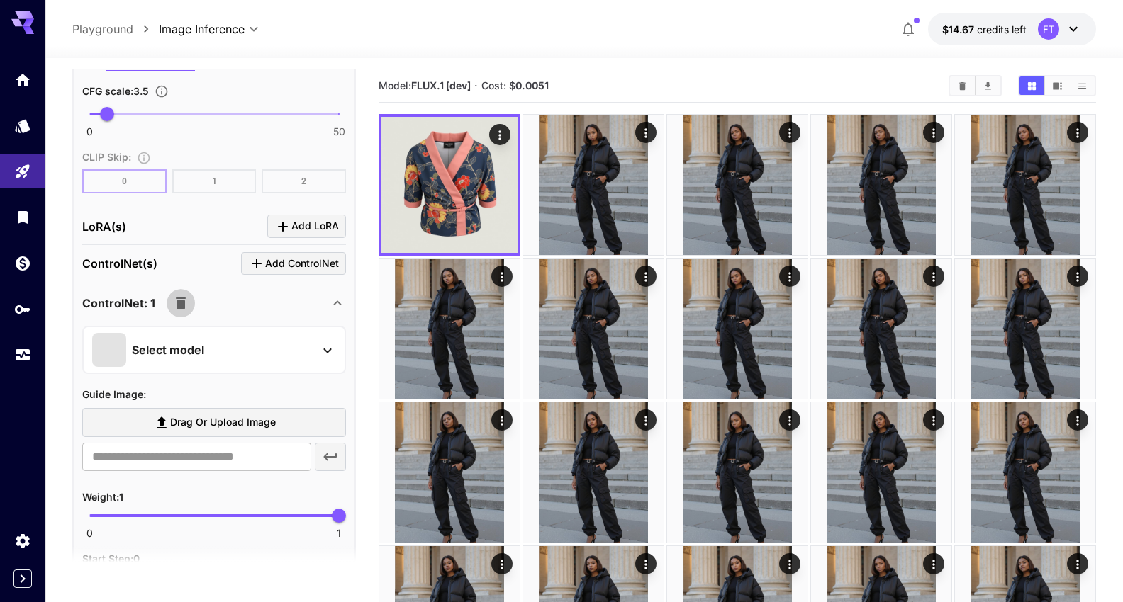
click at [184, 297] on icon "button" at bounding box center [181, 303] width 10 height 13
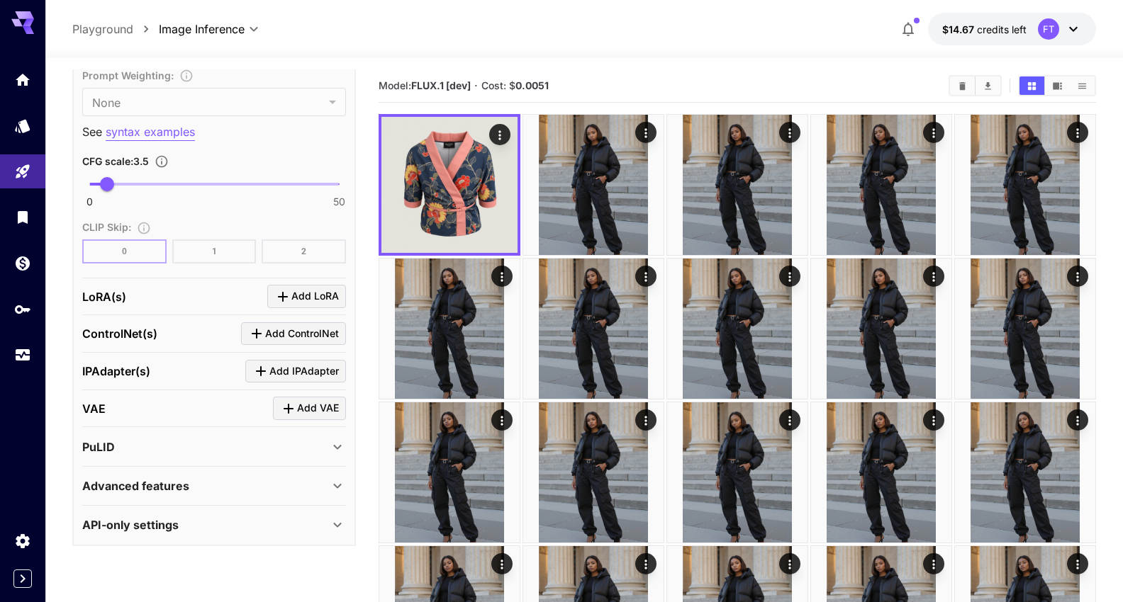
scroll to position [1063, 0]
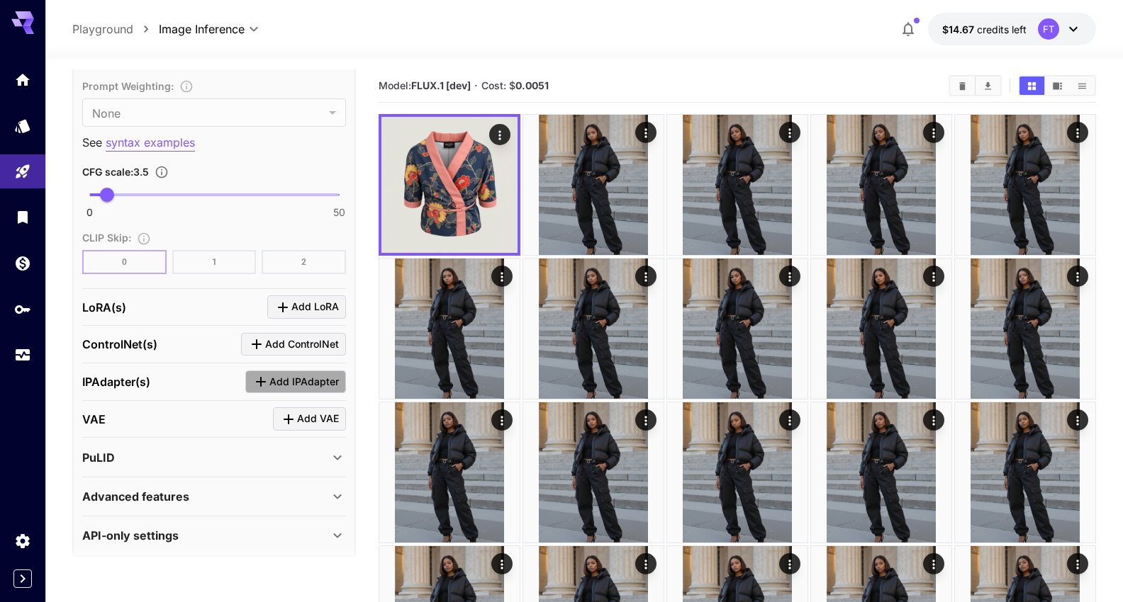
click at [273, 373] on span "Add IPAdapter" at bounding box center [303, 382] width 69 height 18
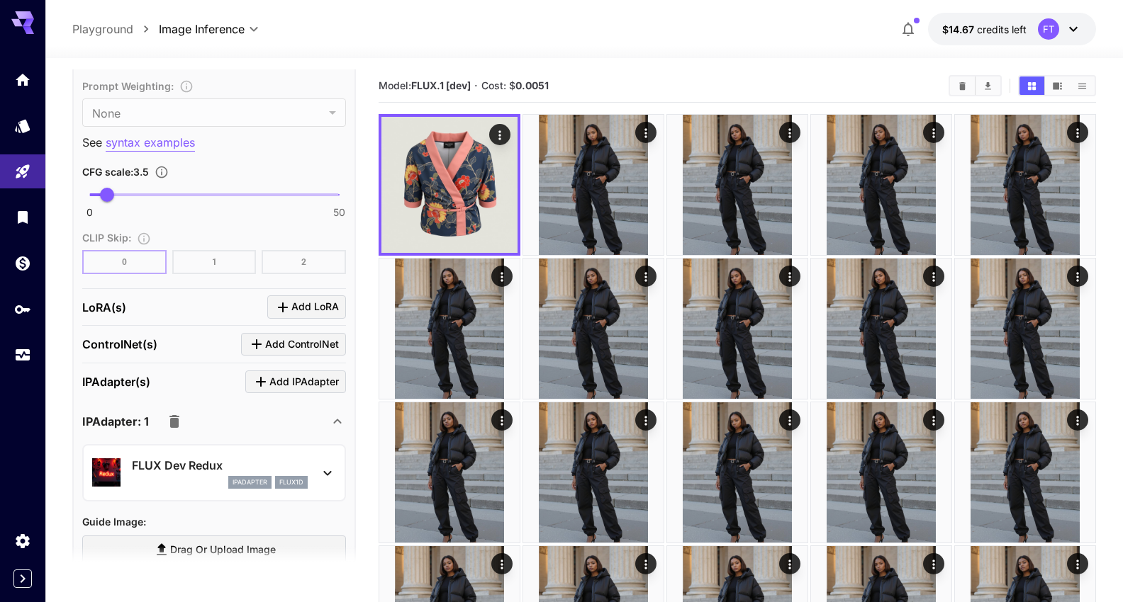
click at [181, 413] on icon "button" at bounding box center [174, 421] width 17 height 17
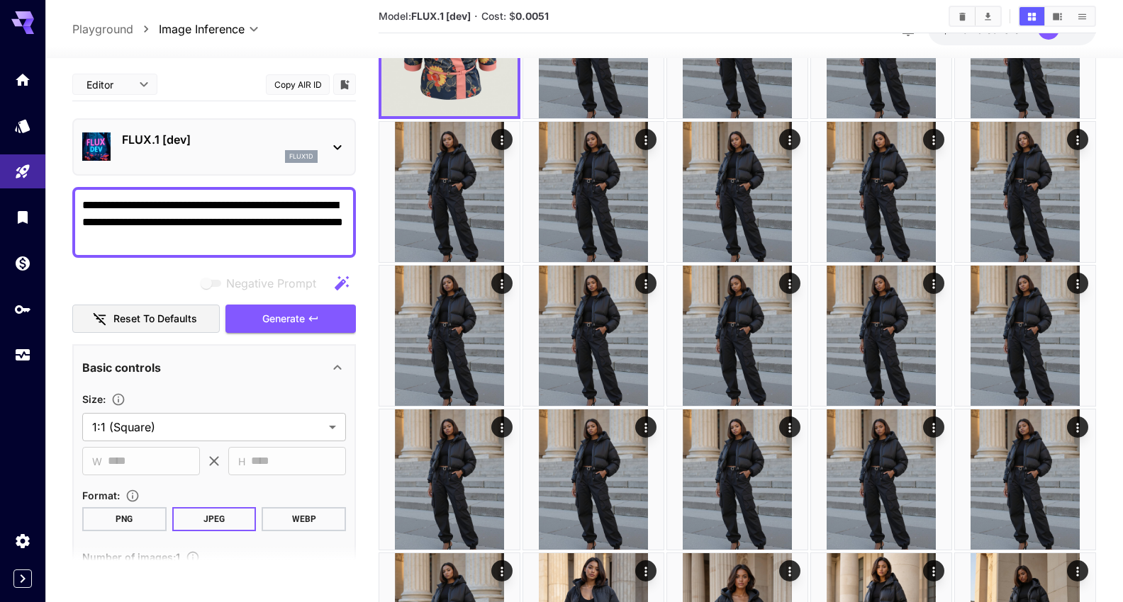
scroll to position [0, 0]
